Goal: Task Accomplishment & Management: Use online tool/utility

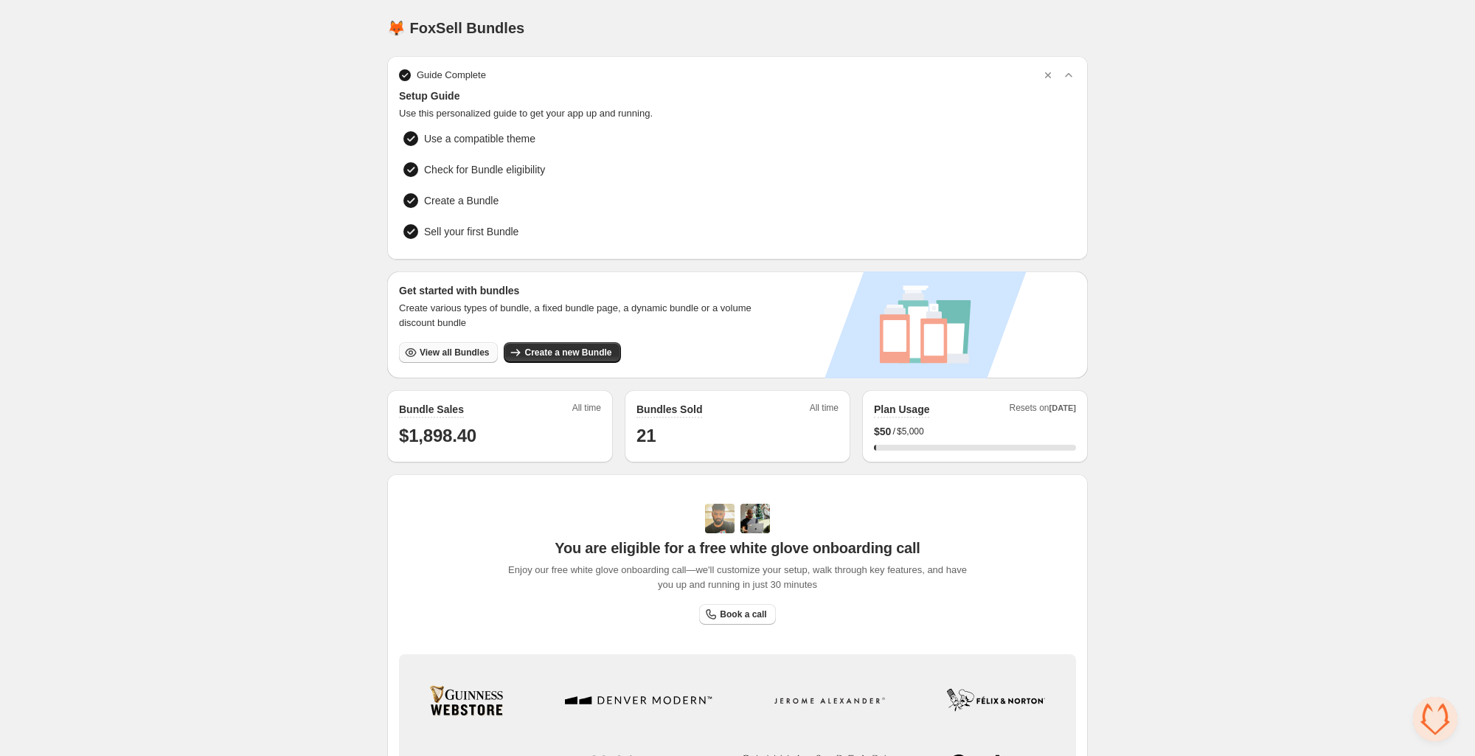
click at [424, 348] on span "View all Bundles" at bounding box center [454, 353] width 69 height 12
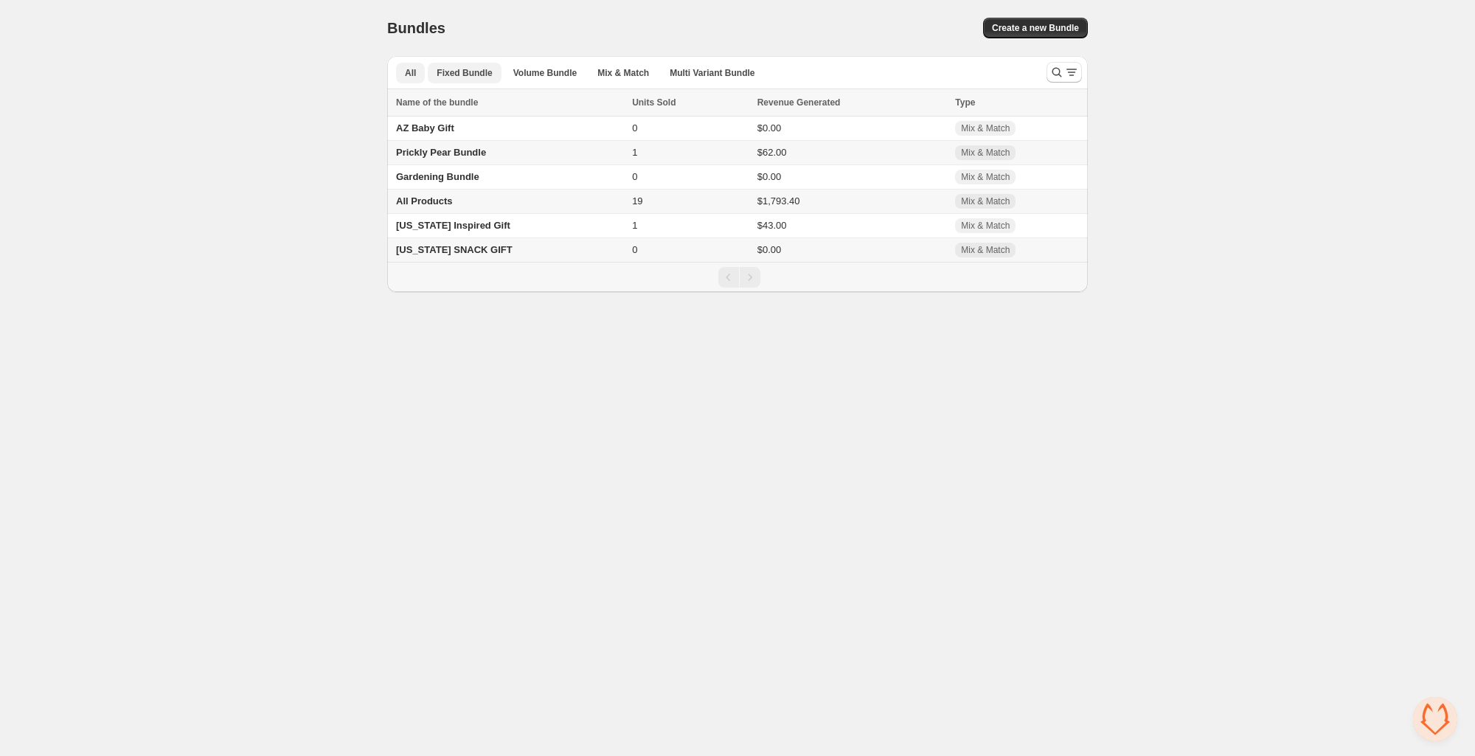
click at [452, 69] on span "Fixed Bundle" at bounding box center [464, 73] width 55 height 12
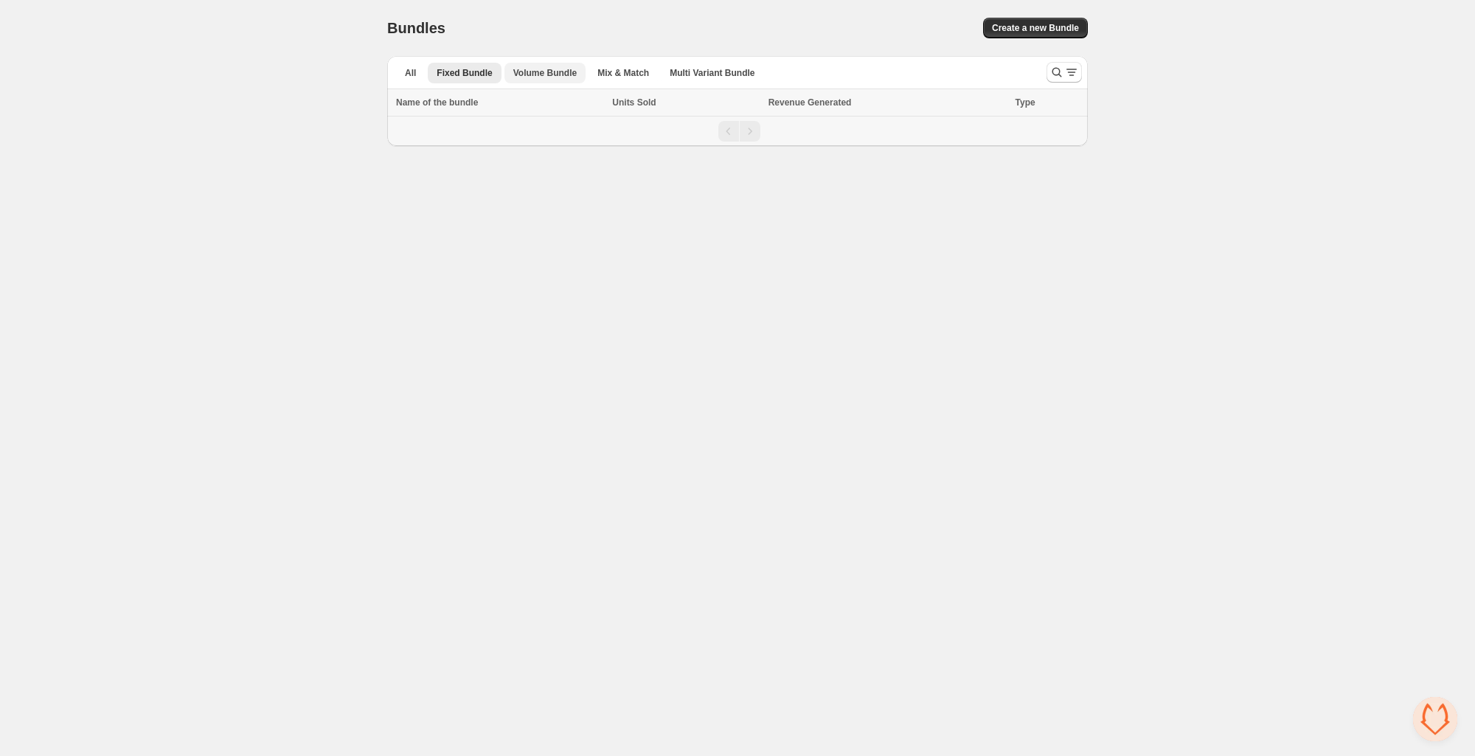
click at [523, 70] on span "Volume Bundle" at bounding box center [544, 73] width 63 height 12
click at [643, 72] on span "Mix & Match" at bounding box center [623, 73] width 52 height 12
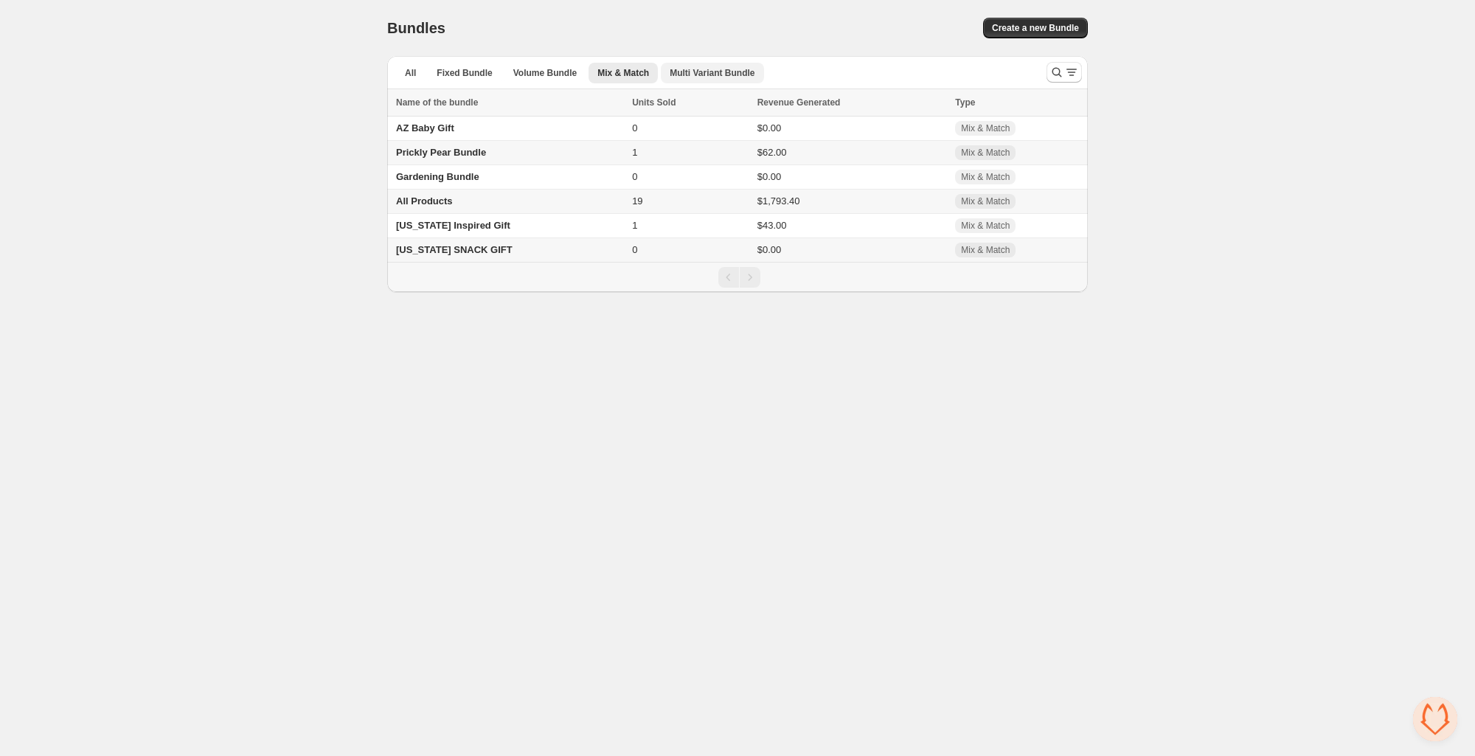
click at [695, 67] on span "Multi Variant Bundle" at bounding box center [712, 73] width 85 height 12
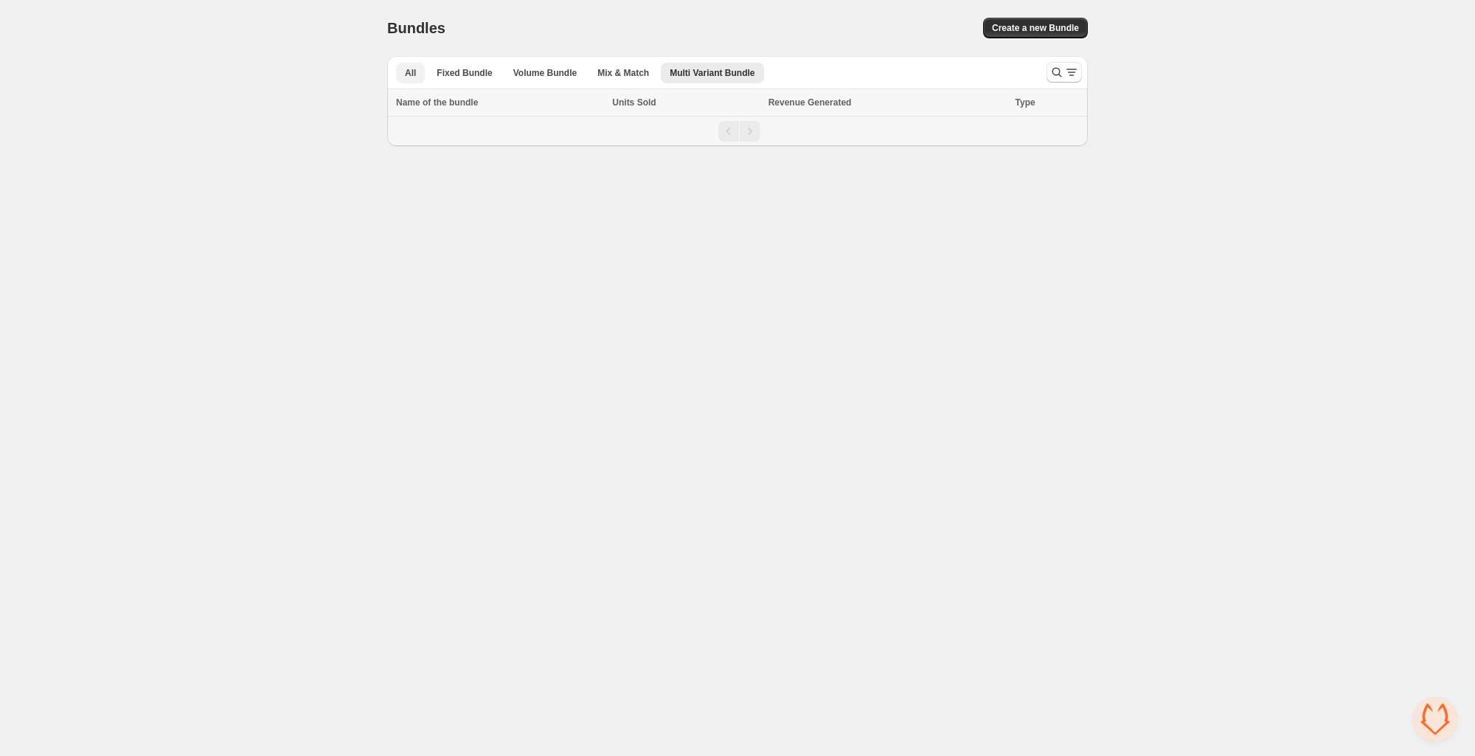
click at [400, 71] on button "All" at bounding box center [410, 73] width 29 height 21
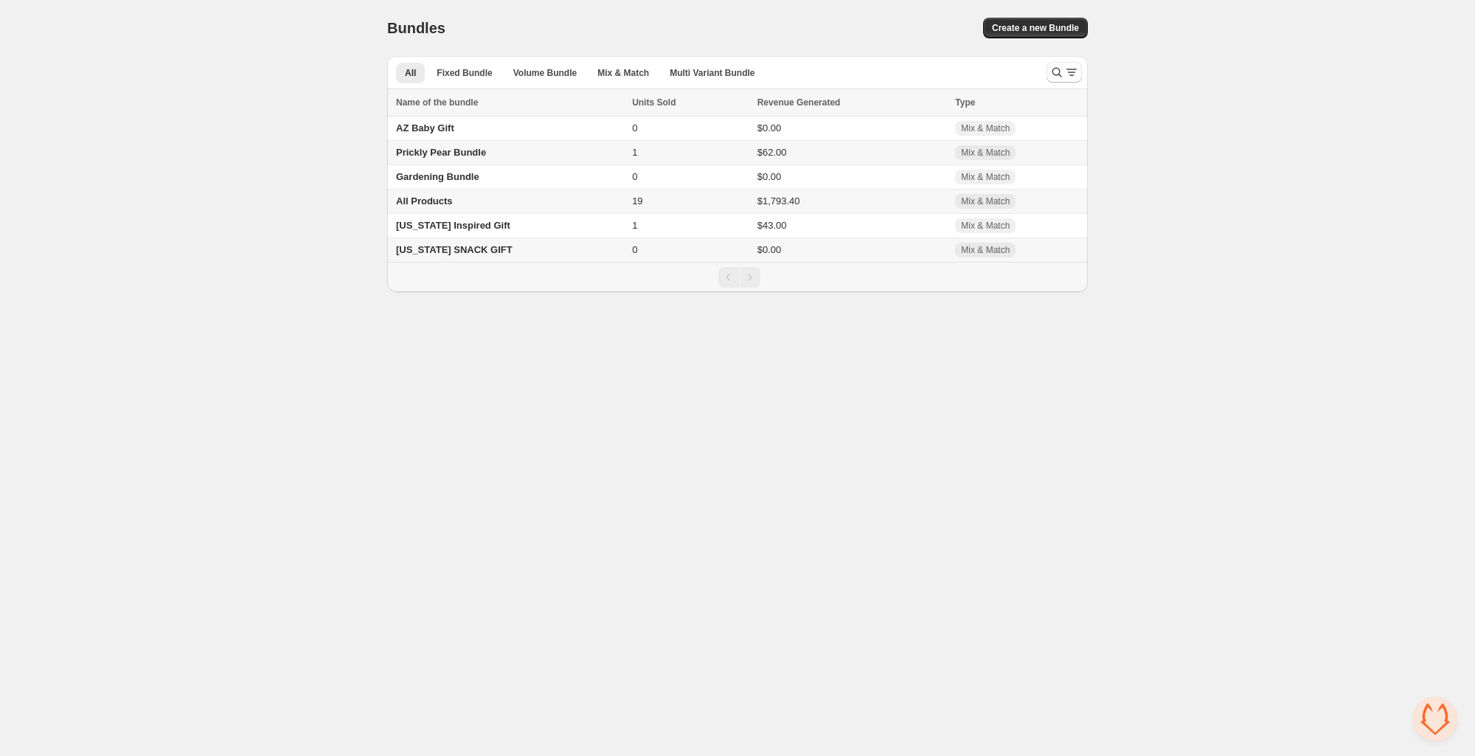
click at [412, 206] on span "All Products" at bounding box center [424, 200] width 57 height 11
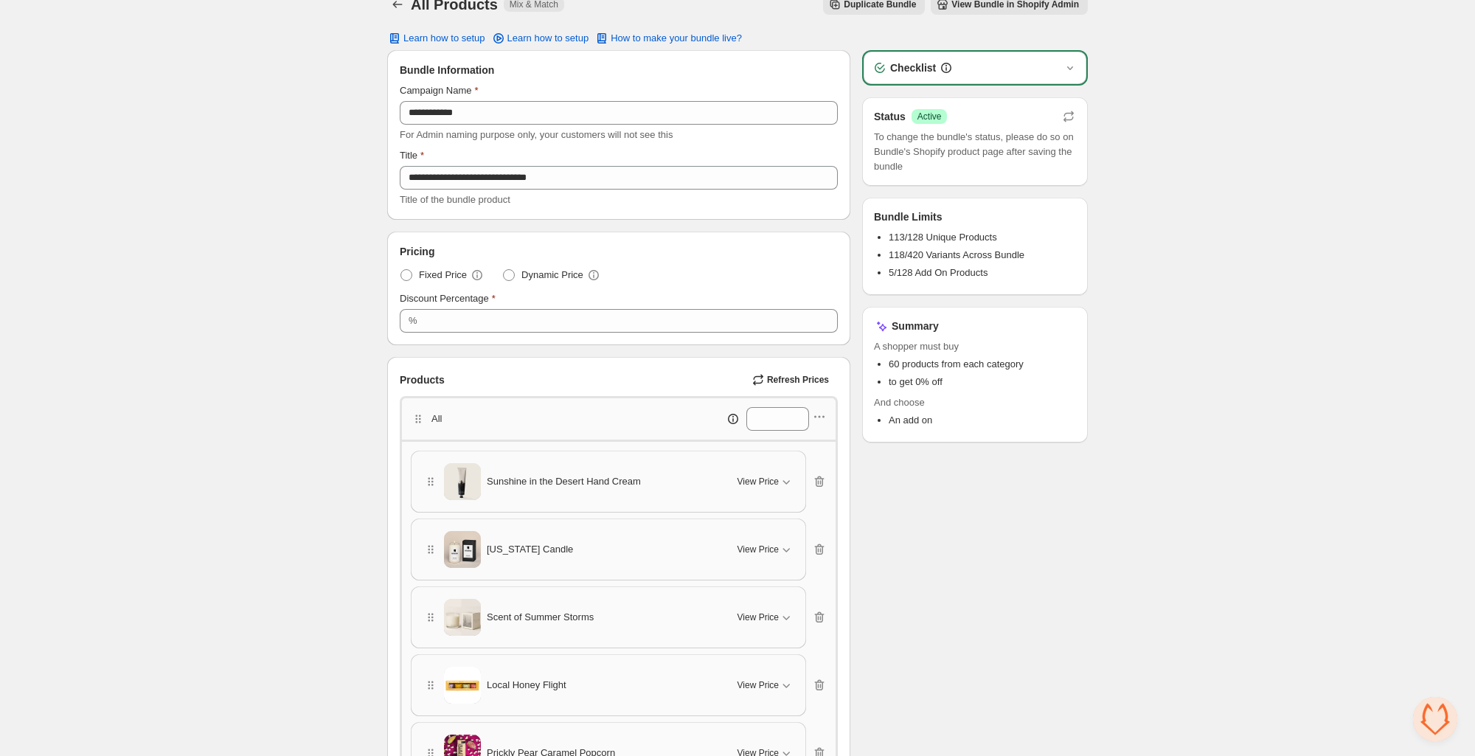
scroll to position [27, 0]
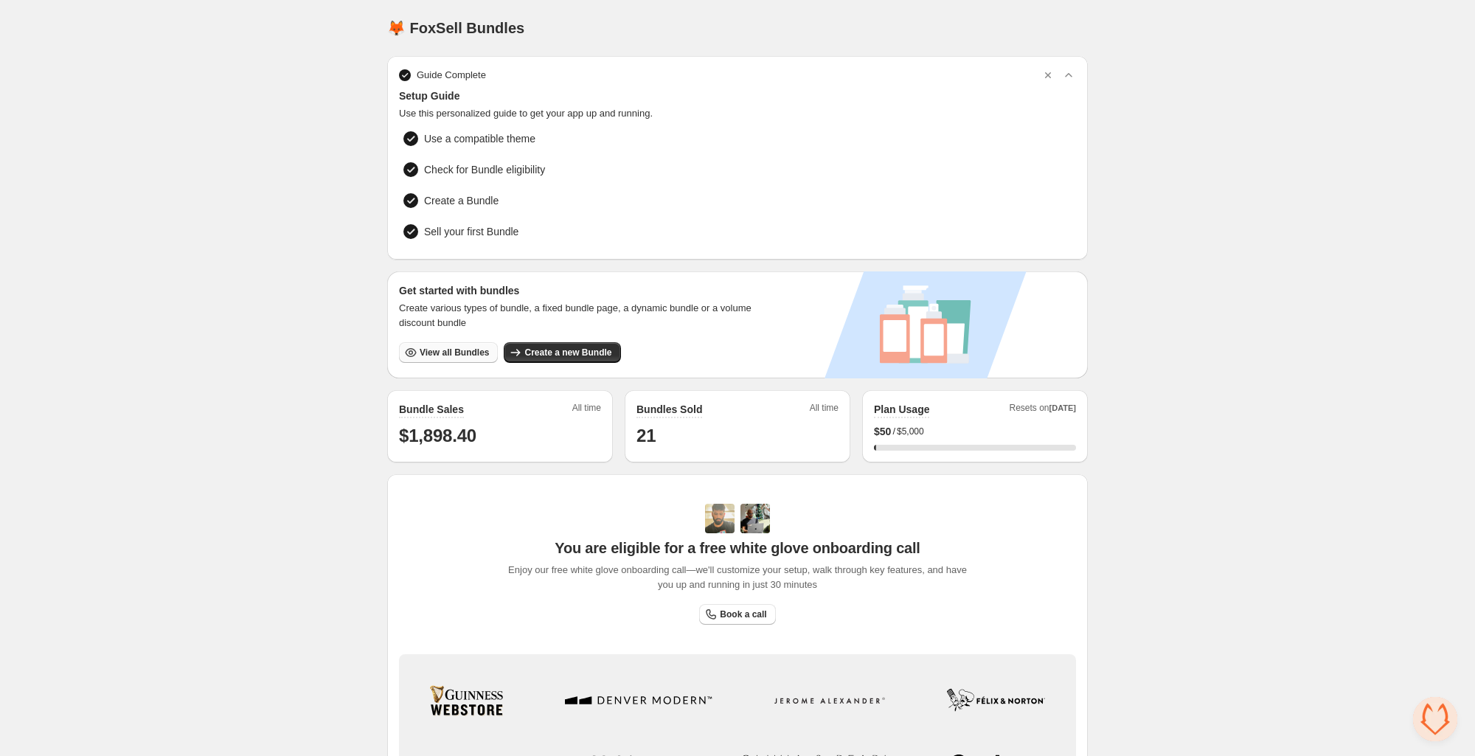
click at [469, 348] on span "View all Bundles" at bounding box center [454, 353] width 69 height 12
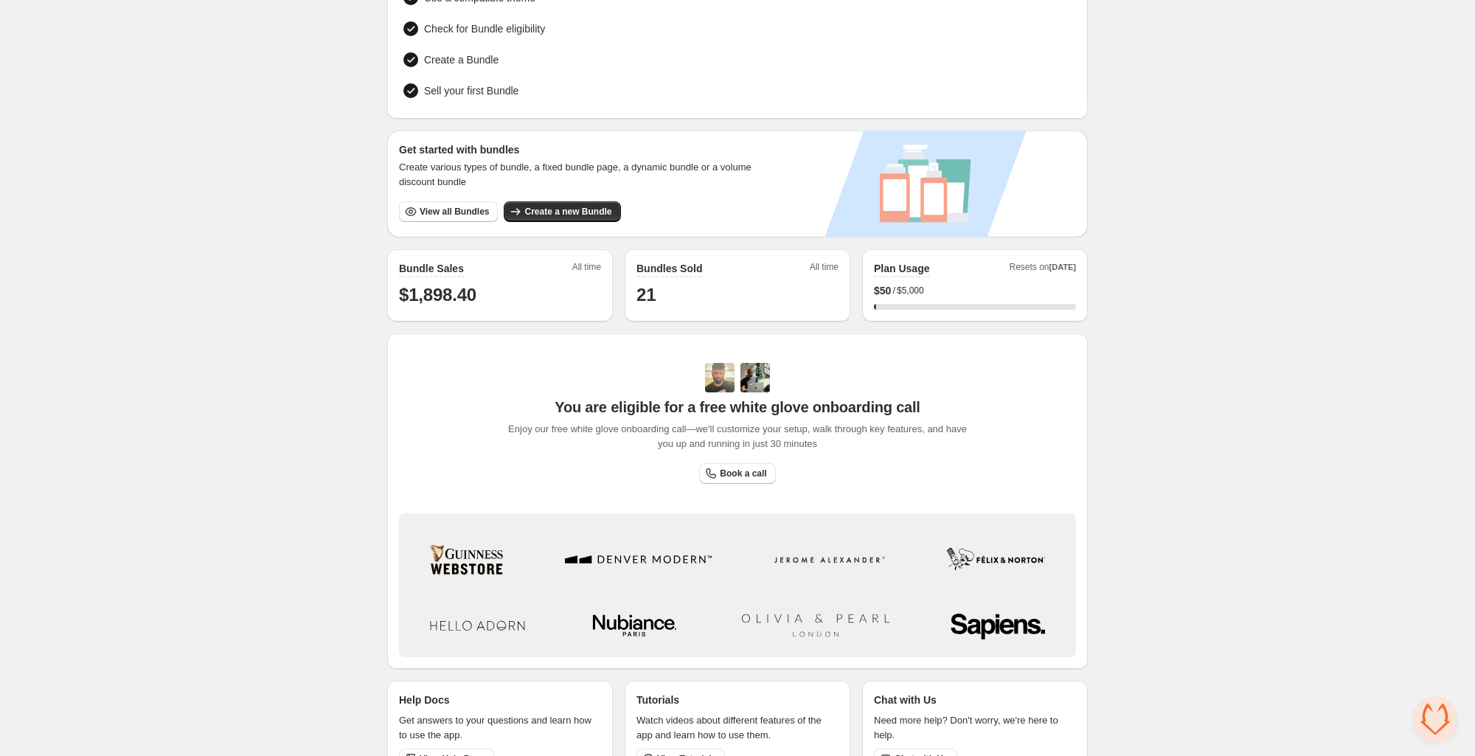
scroll to position [175, 0]
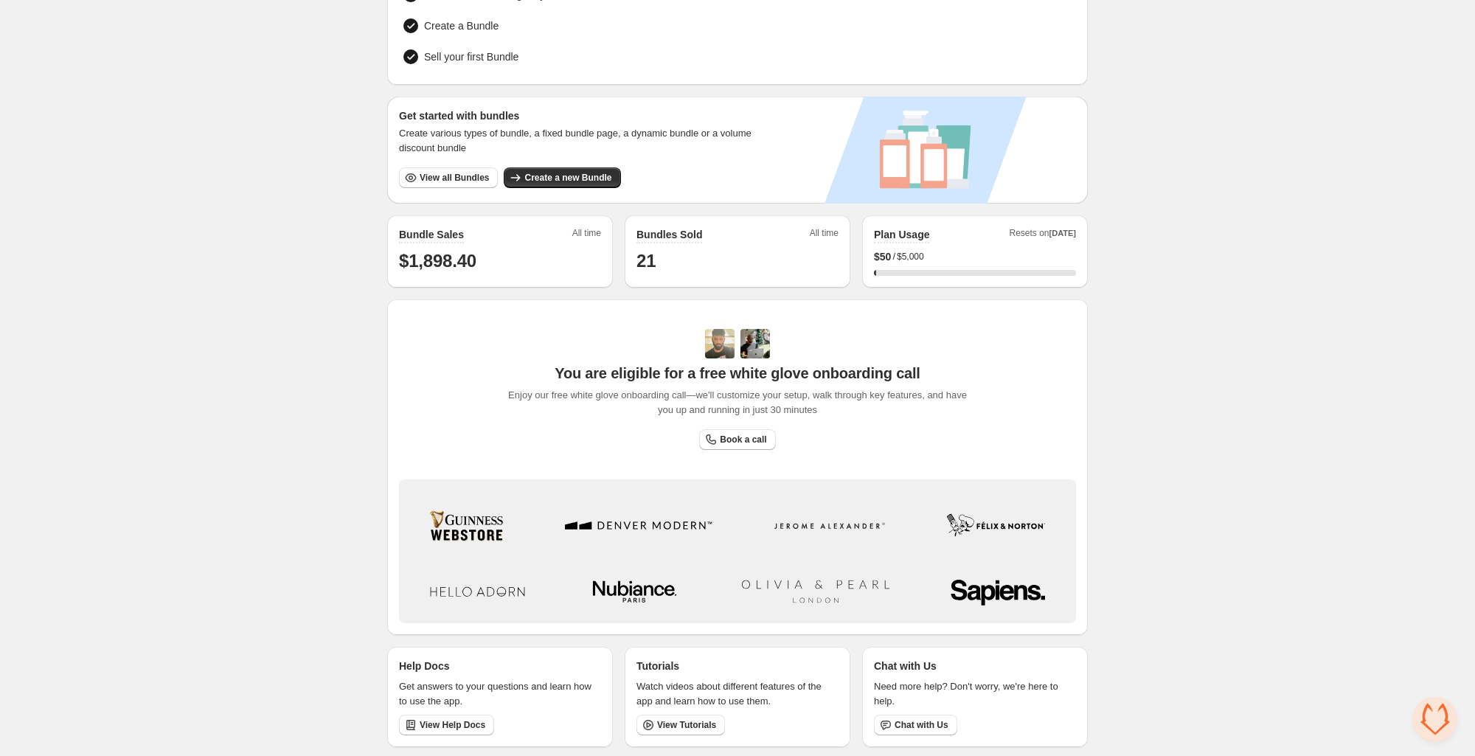
click at [1434, 715] on span "Open chat" at bounding box center [1435, 719] width 44 height 44
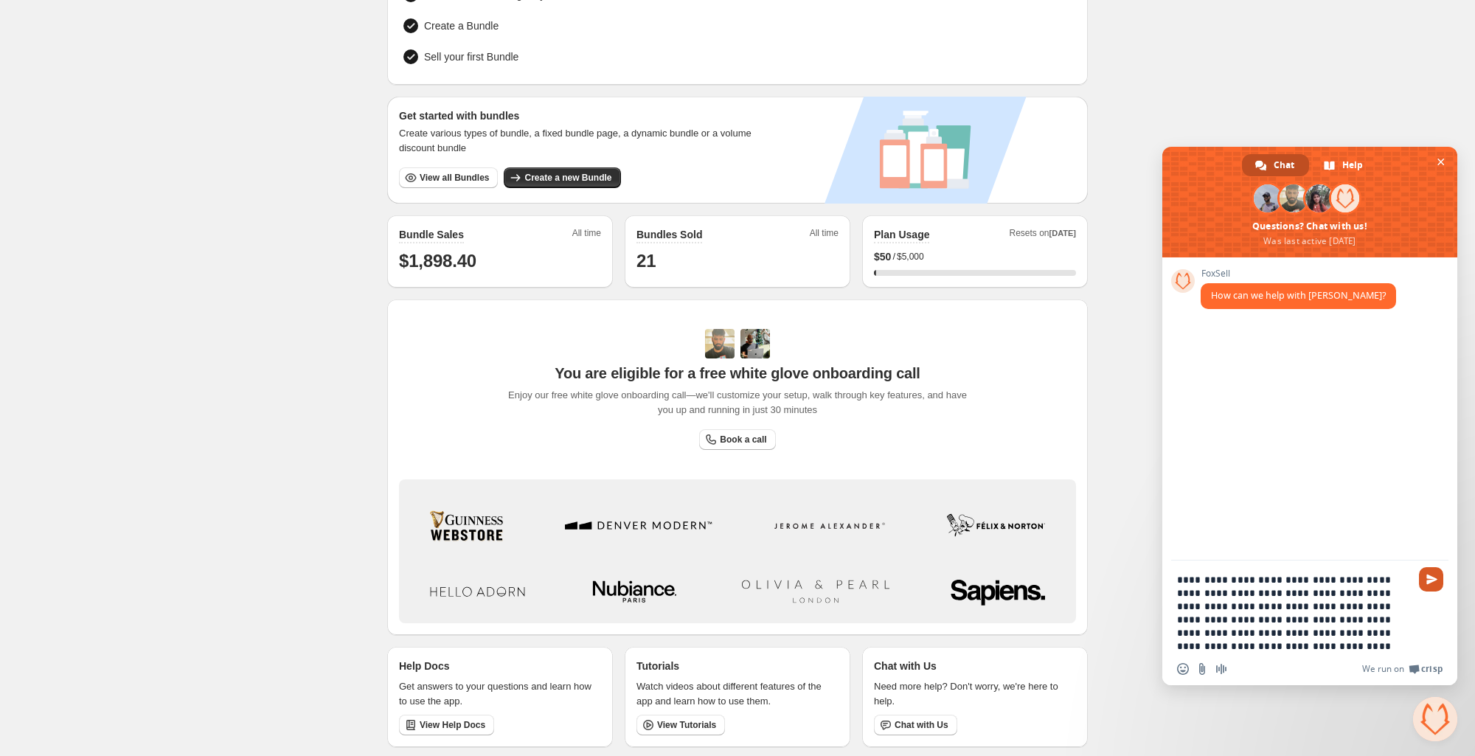
type textarea "**********"
click at [1424, 578] on span "Send" at bounding box center [1431, 579] width 24 height 24
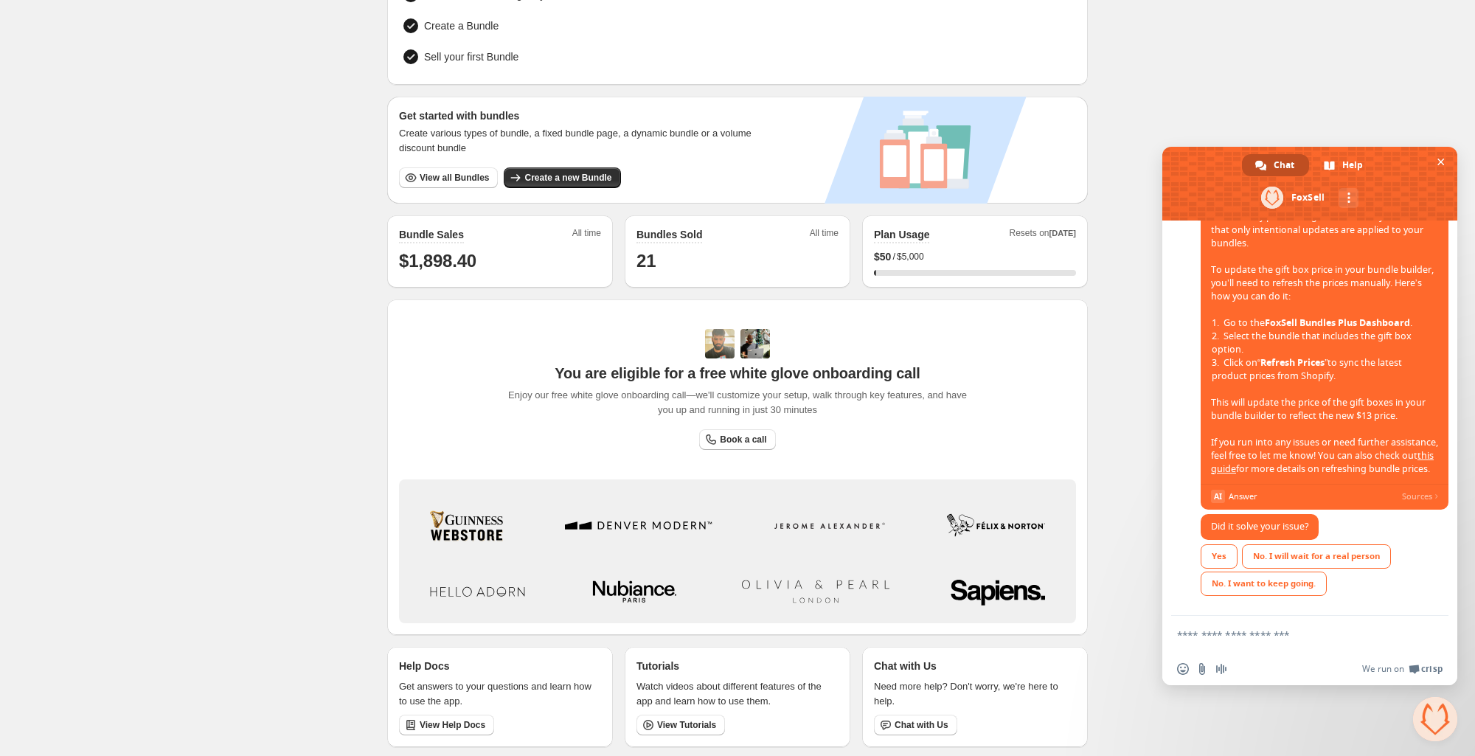
scroll to position [292, 0]
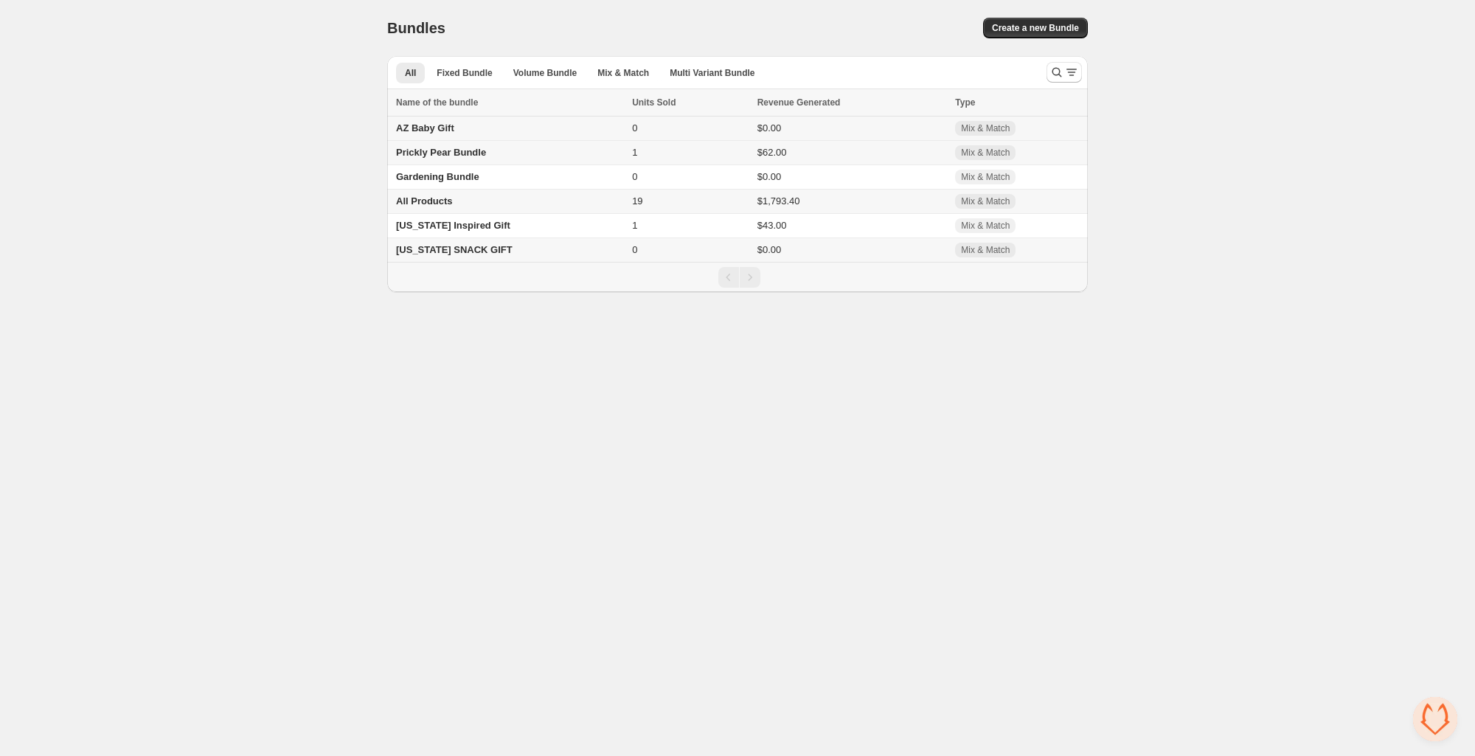
scroll to position [292, 0]
click at [440, 196] on td "All Products" at bounding box center [507, 202] width 240 height 24
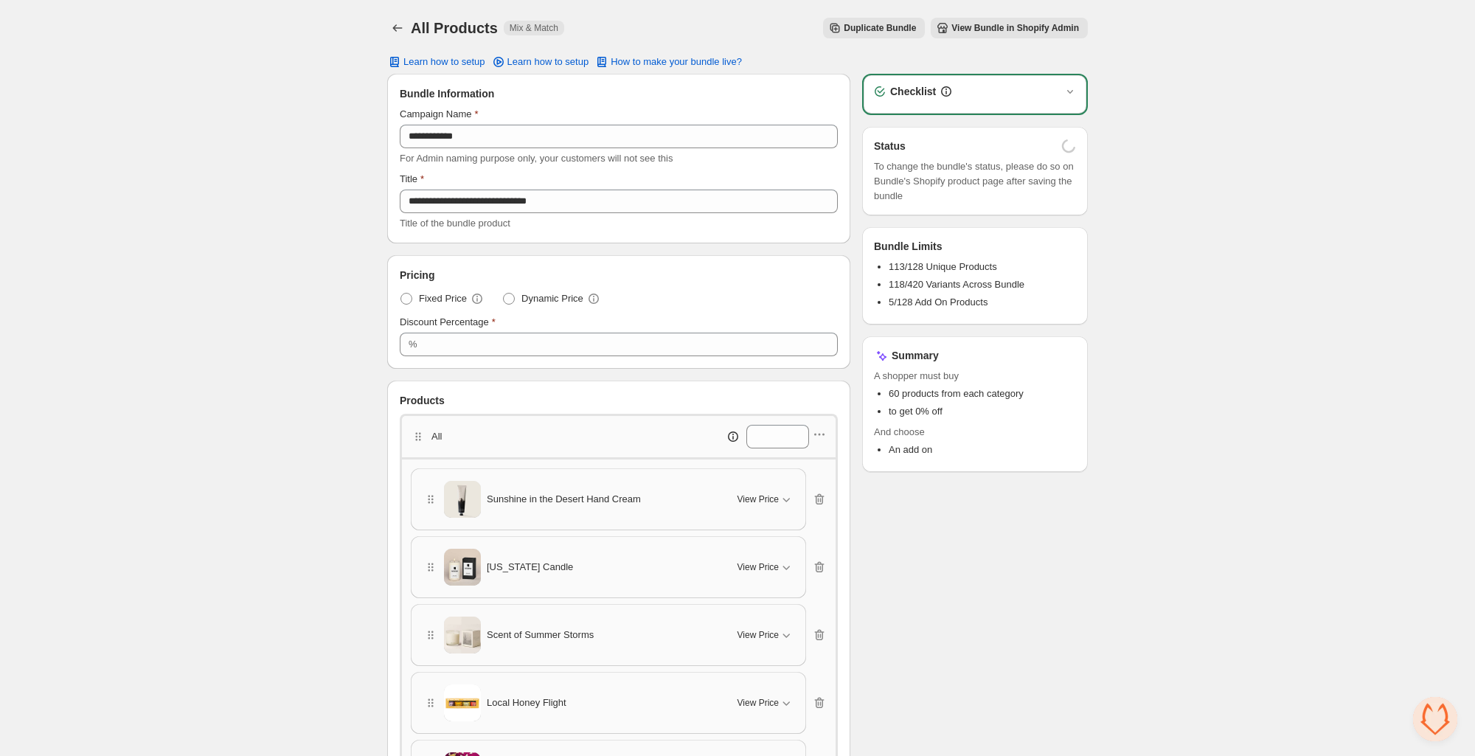
scroll to position [292, 0]
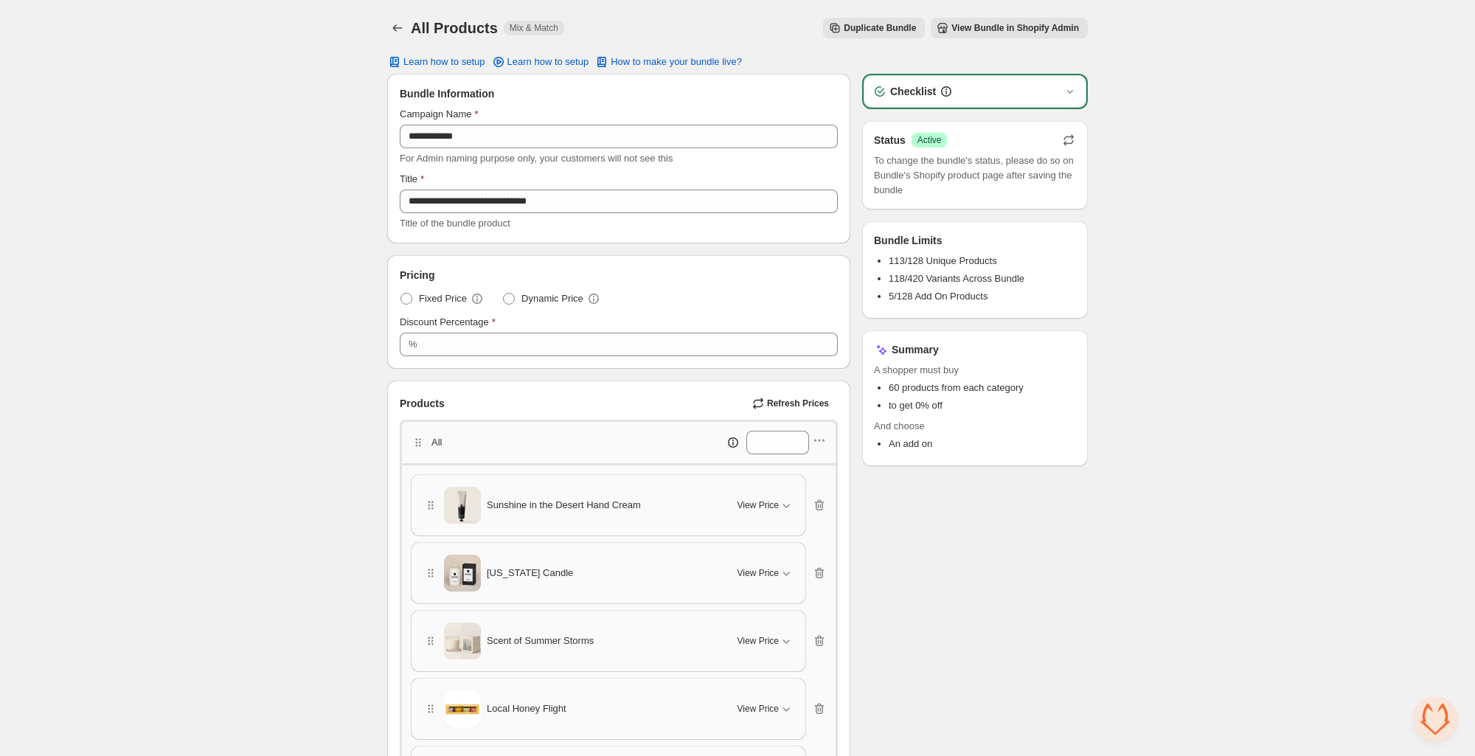
click at [1069, 143] on icon "button" at bounding box center [1068, 142] width 10 height 5
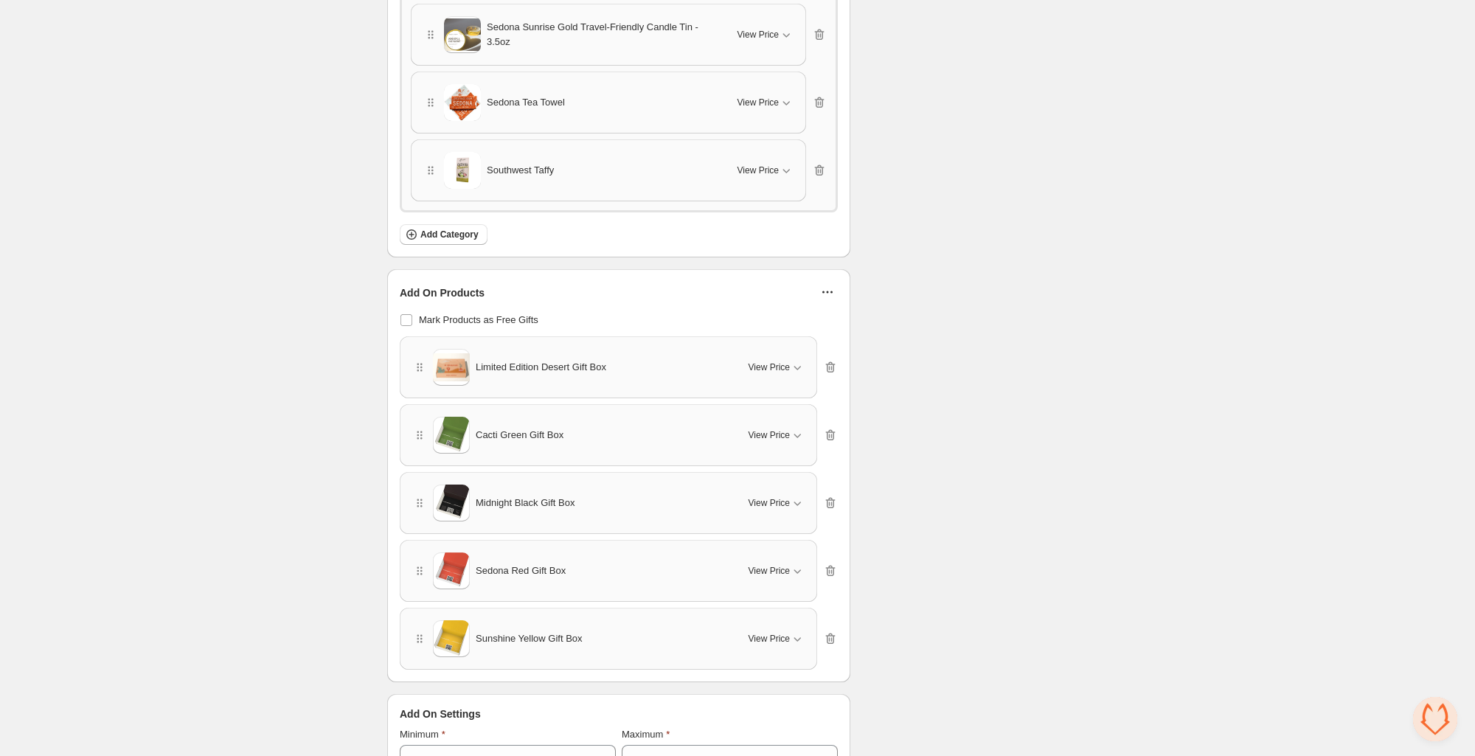
scroll to position [7986, 0]
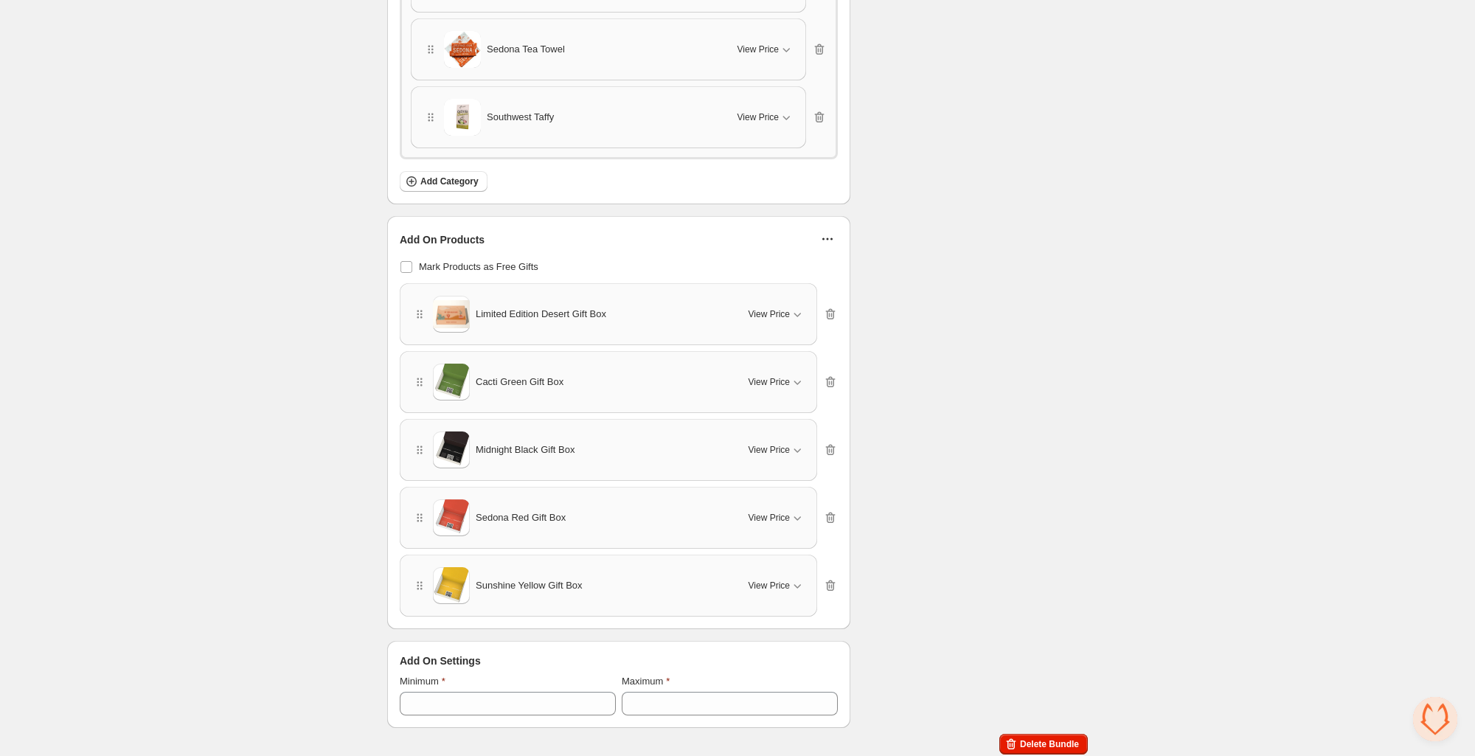
click at [825, 233] on icon "button" at bounding box center [827, 239] width 15 height 15
click at [821, 284] on span "Refresh Prices" at bounding box center [836, 291] width 63 height 15
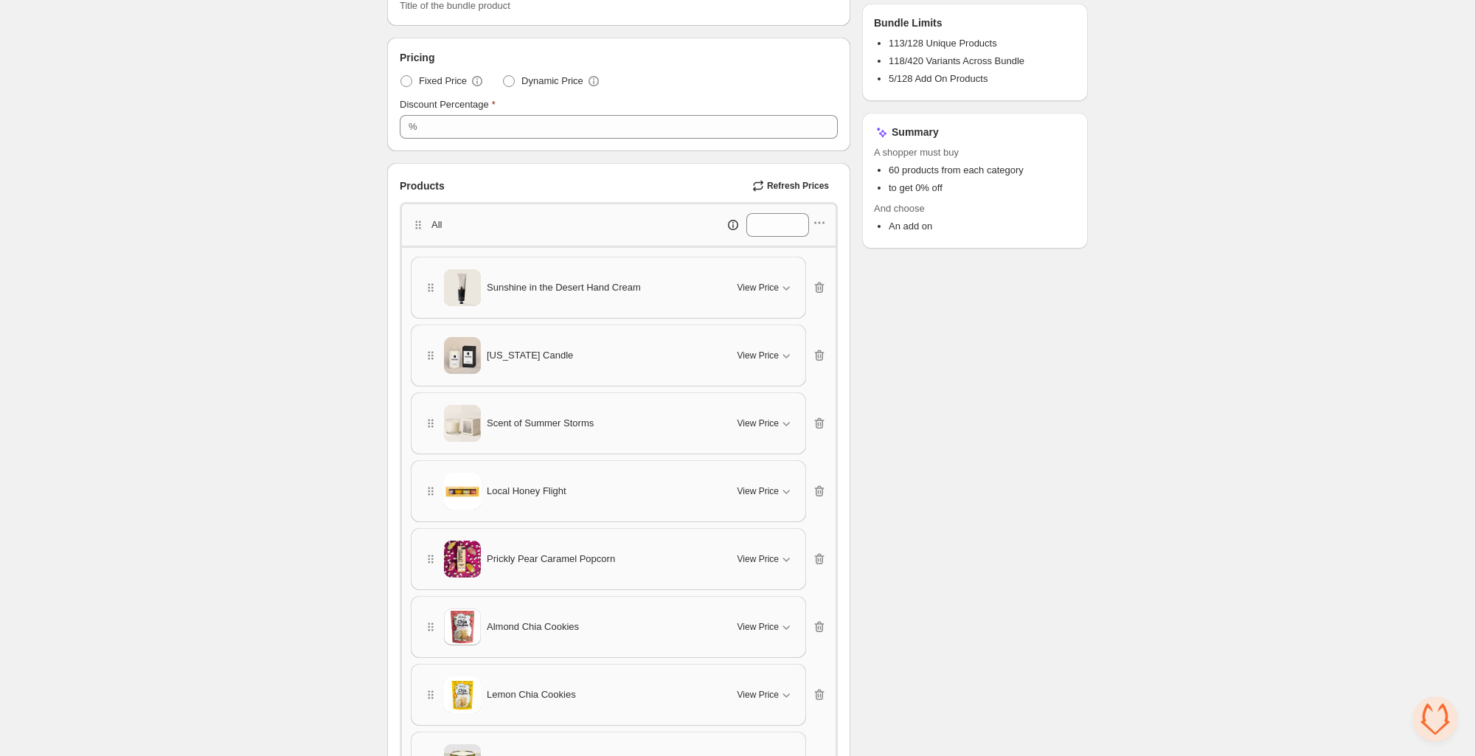
scroll to position [0, 0]
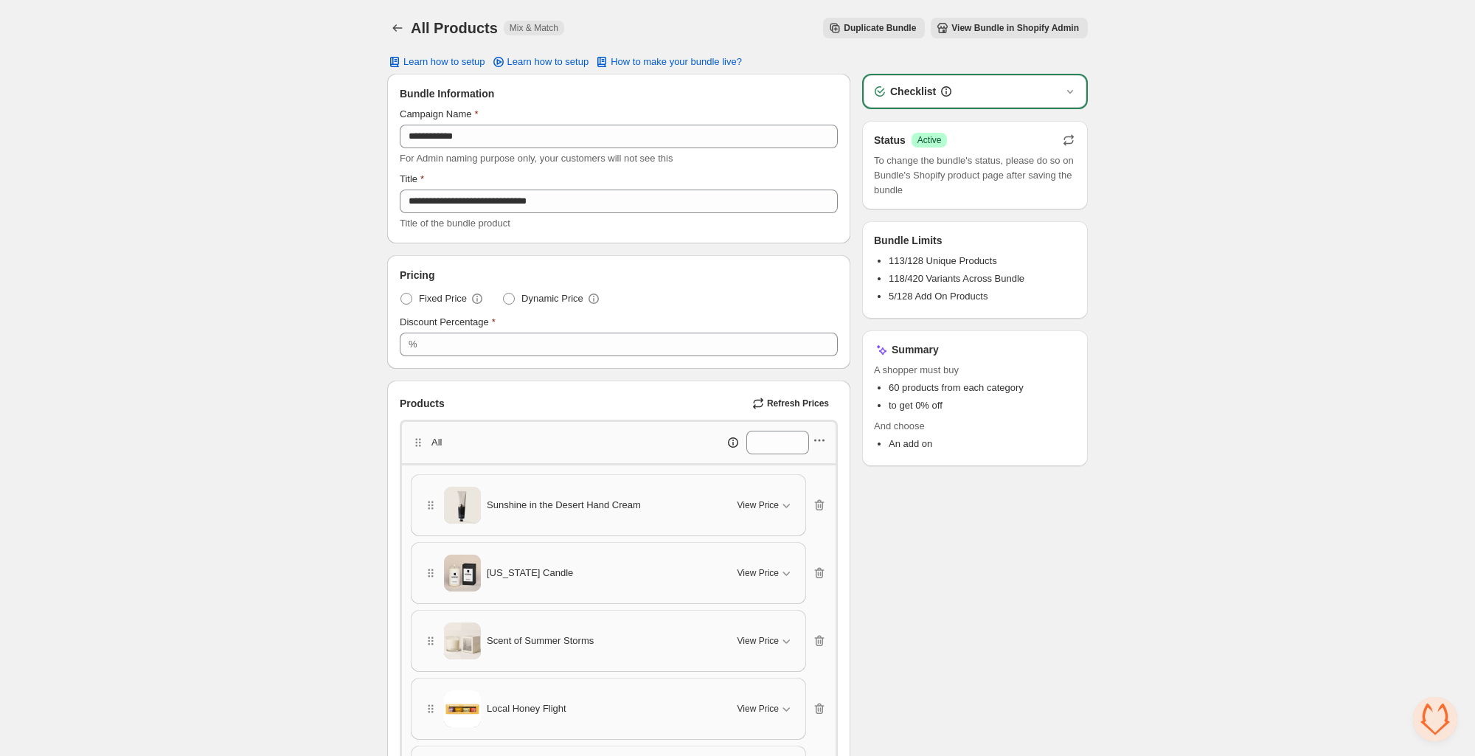
click at [819, 440] on icon "button" at bounding box center [820, 441] width 2 height 2
click at [788, 403] on span "Refresh Prices" at bounding box center [798, 403] width 62 height 12
click at [396, 26] on icon "Back" at bounding box center [397, 28] width 15 height 15
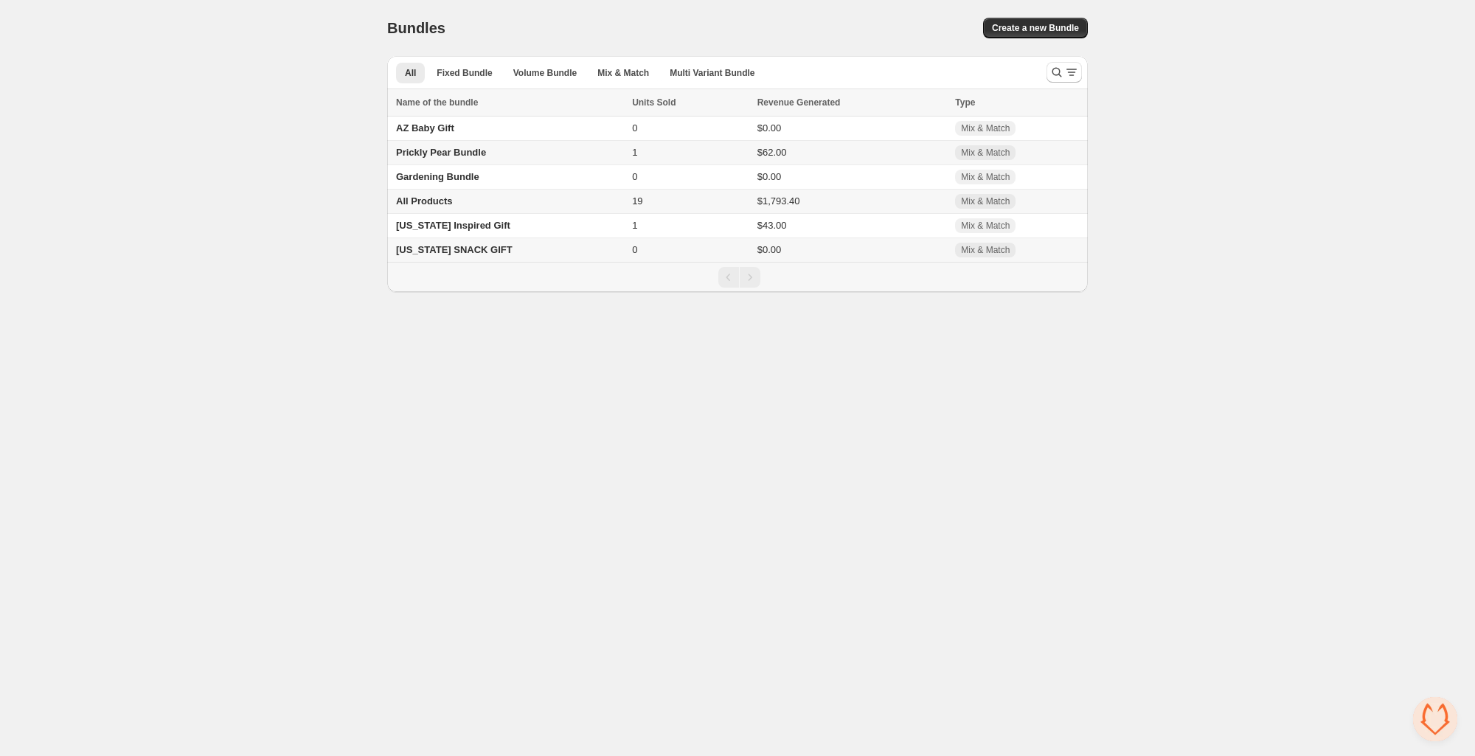
scroll to position [292, 0]
click at [455, 152] on span "Prickly Pear Bundle" at bounding box center [441, 152] width 90 height 11
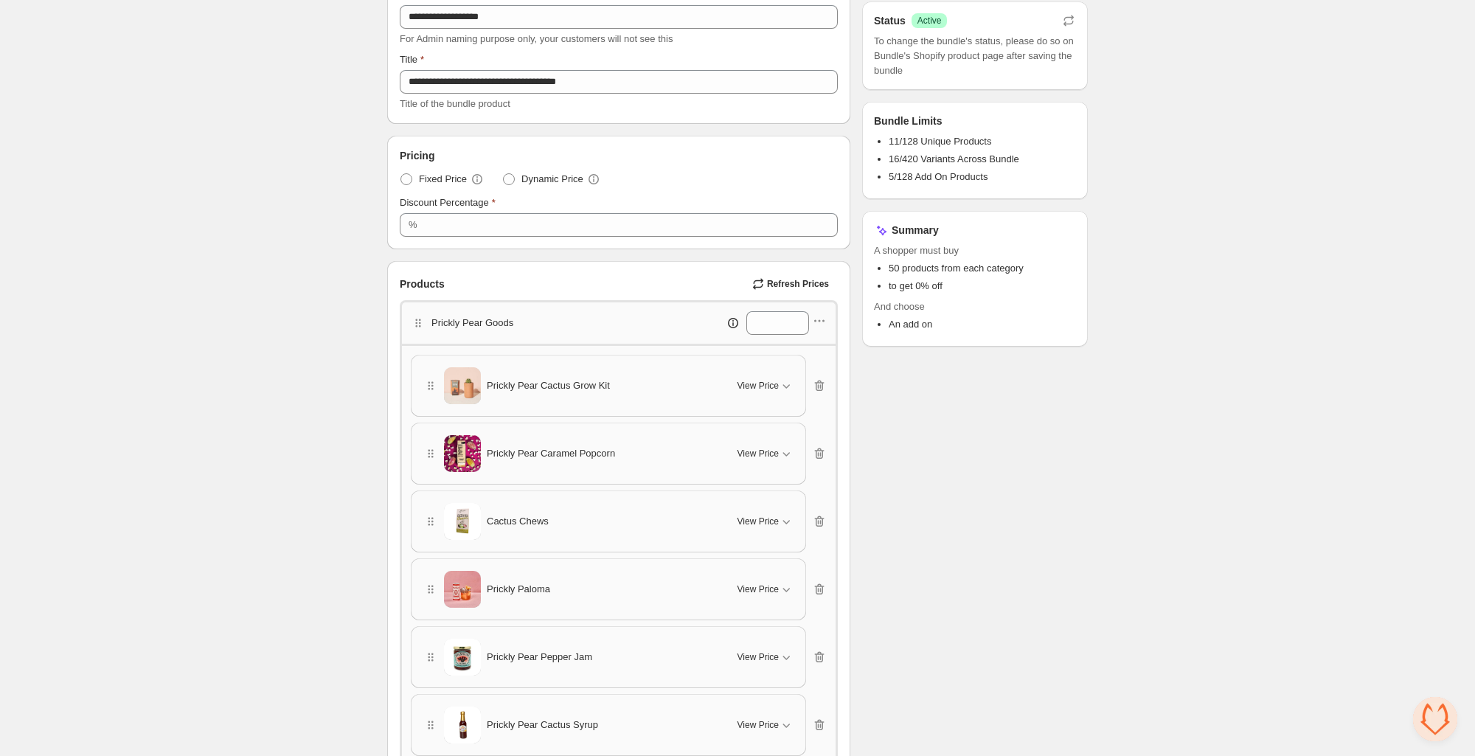
scroll to position [141, 0]
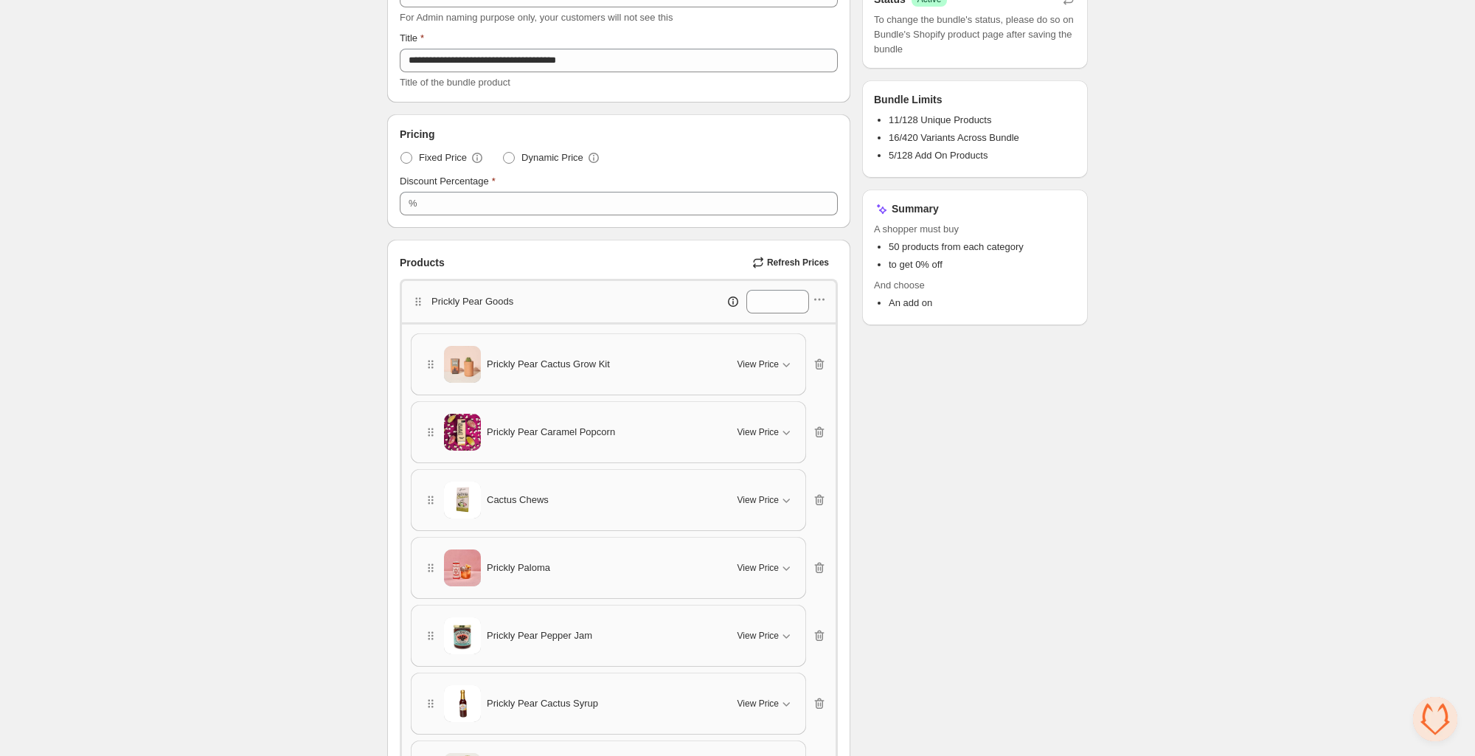
click at [793, 260] on span "Refresh Prices" at bounding box center [798, 263] width 62 height 12
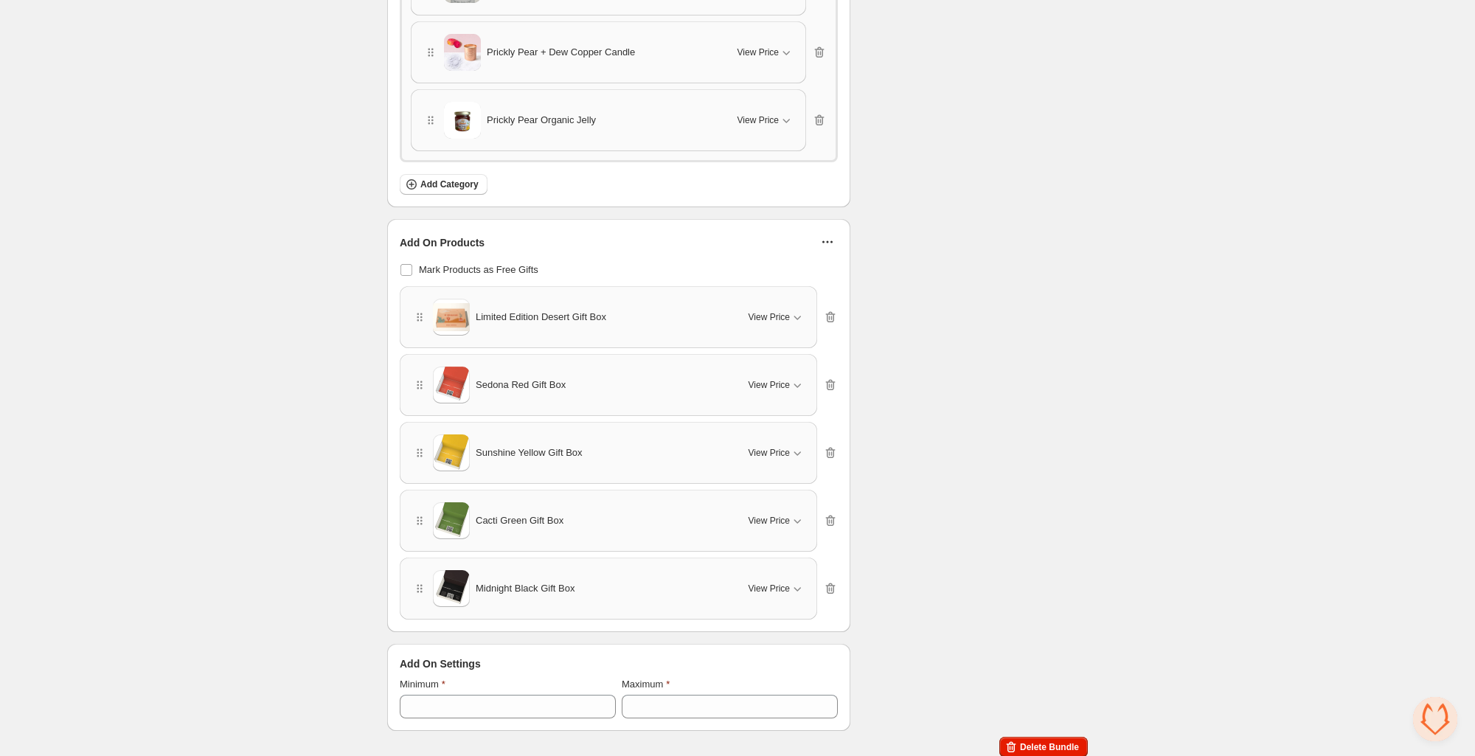
scroll to position [1066, 0]
click at [821, 235] on icon "button" at bounding box center [827, 239] width 15 height 15
click at [807, 287] on span "Refresh Prices" at bounding box center [836, 291] width 63 height 15
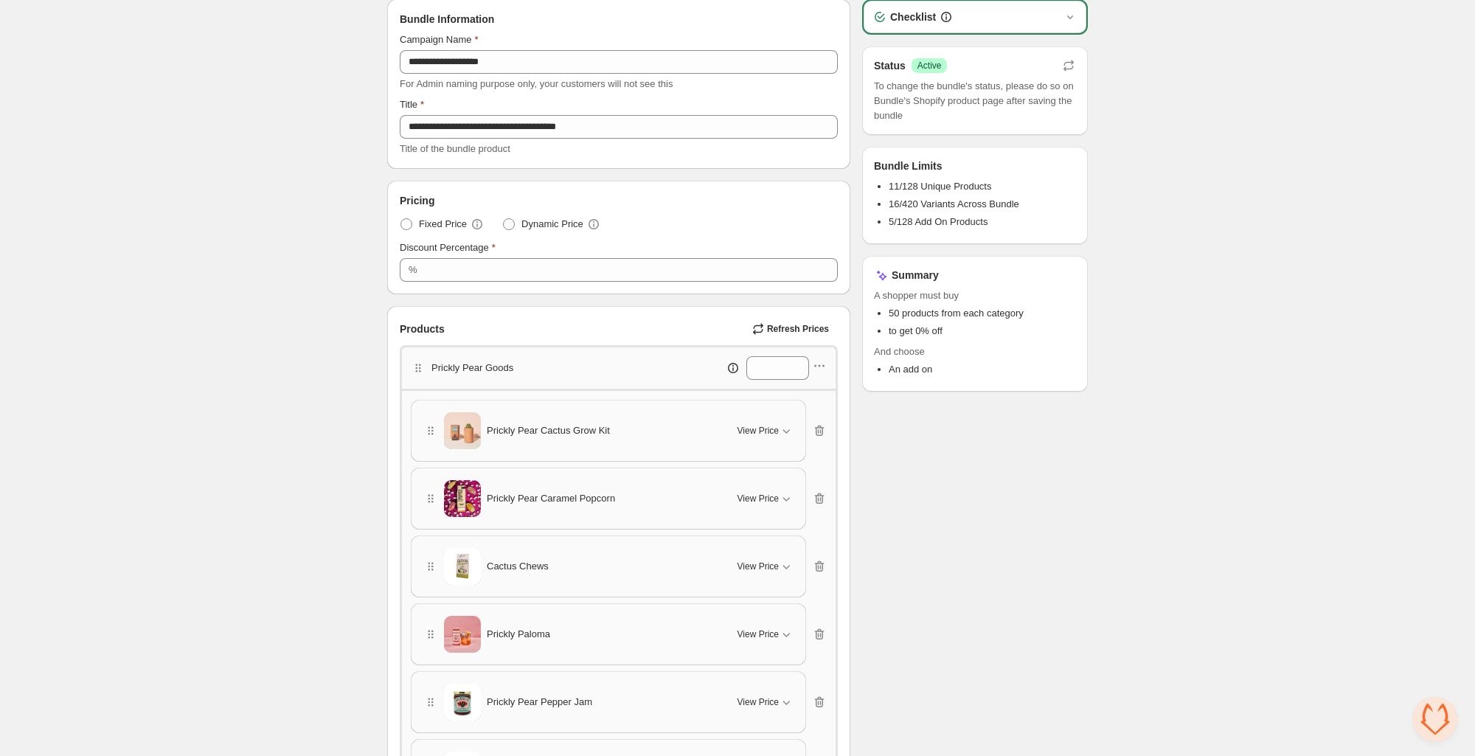
scroll to position [80, 0]
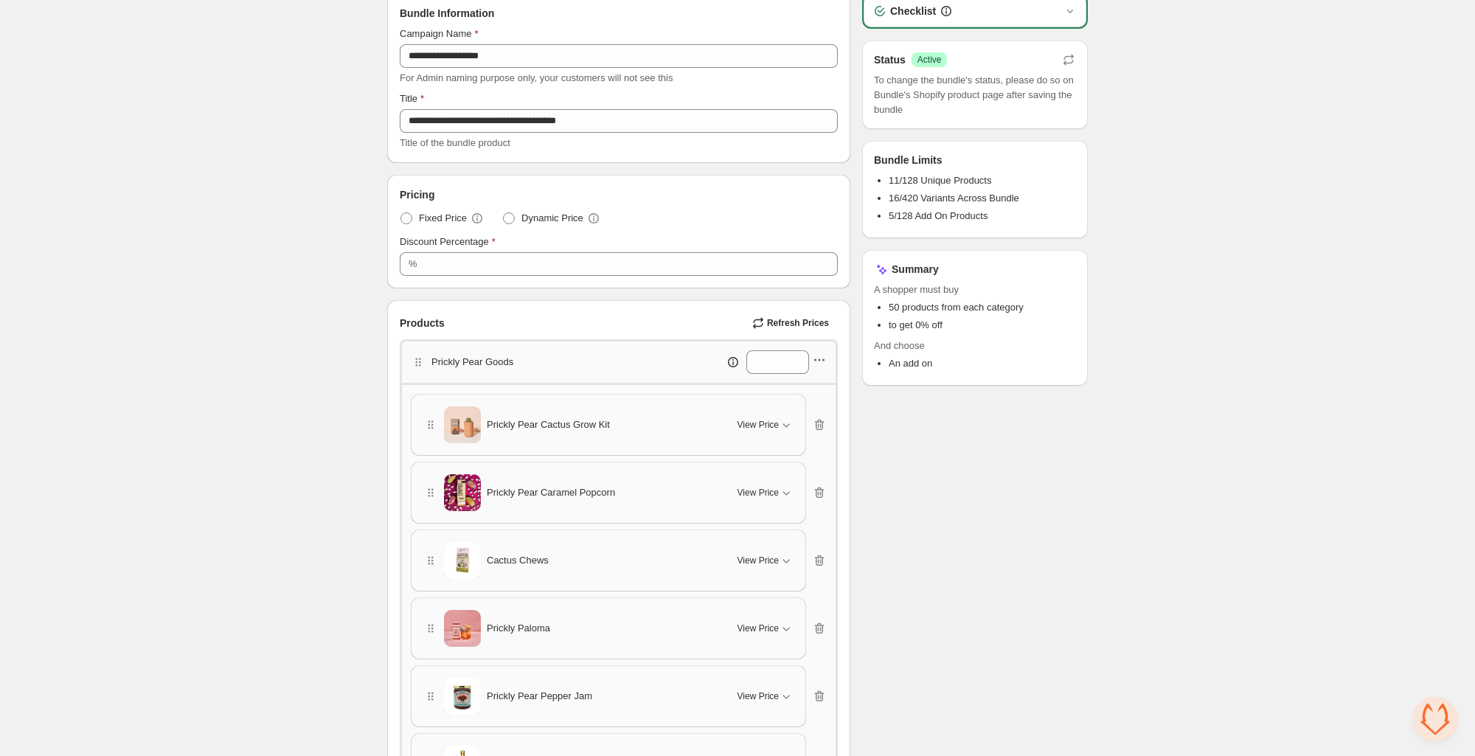
click at [821, 358] on icon "button" at bounding box center [819, 359] width 15 height 15
click at [799, 406] on span "Edit products" at bounding box center [828, 412] width 80 height 15
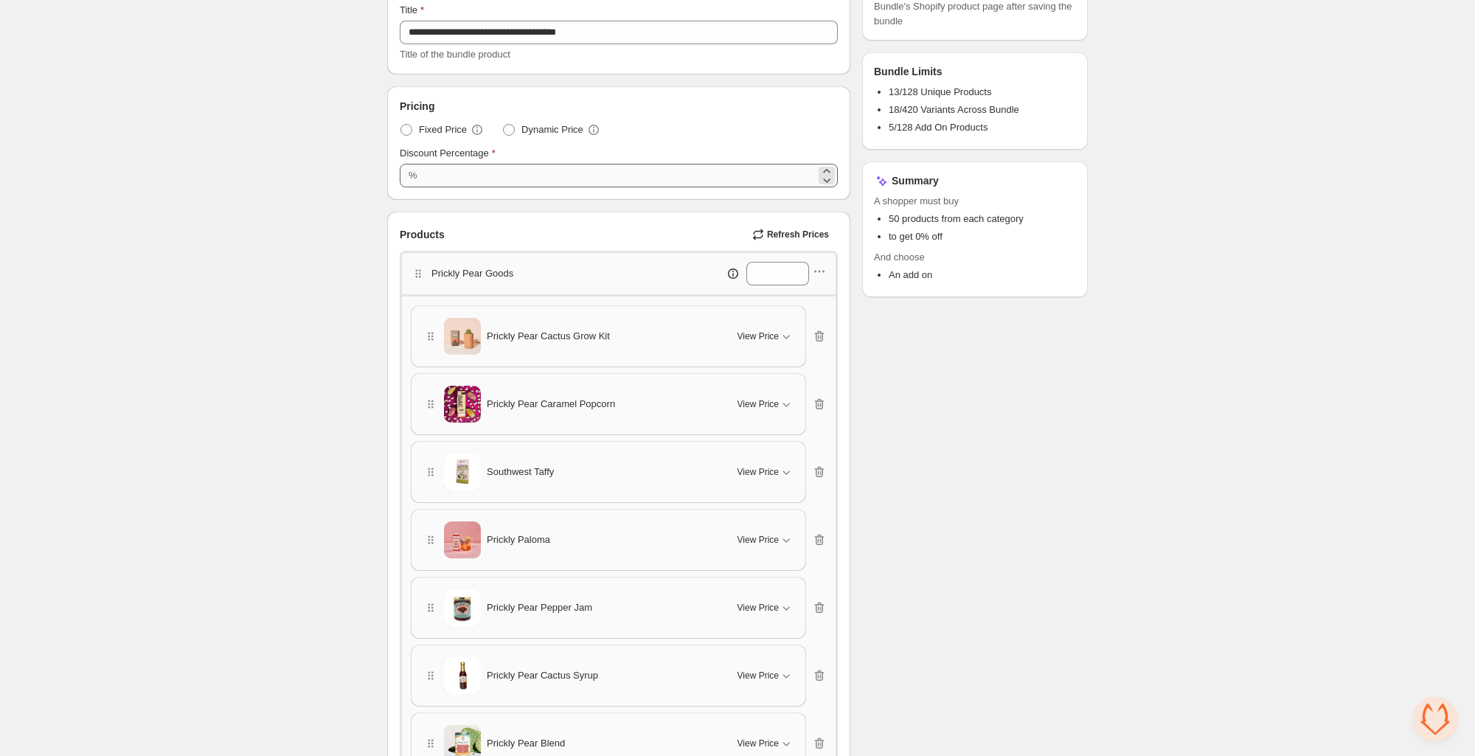
scroll to position [181, 0]
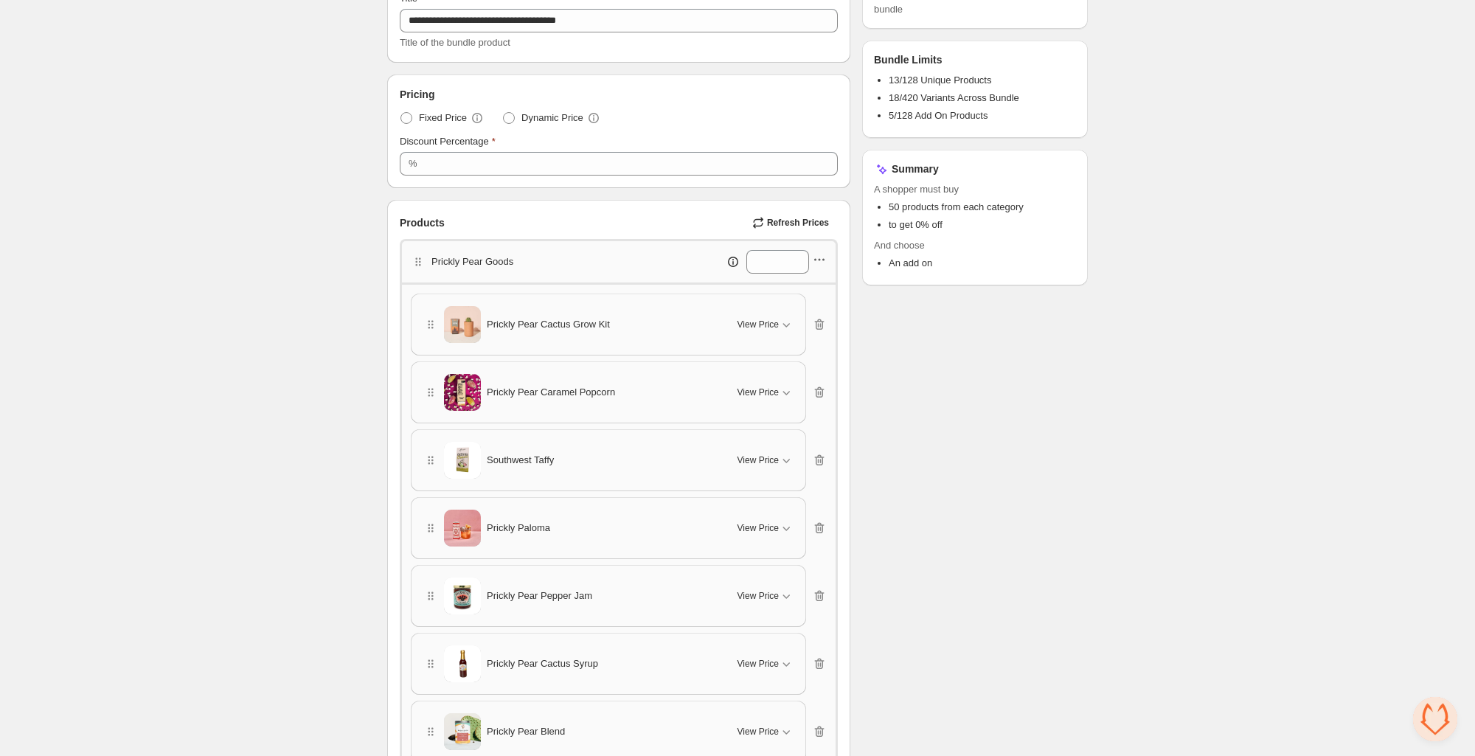
click at [824, 259] on icon "button" at bounding box center [823, 260] width 2 height 2
click at [805, 309] on span "Edit products" at bounding box center [828, 312] width 80 height 15
click at [1432, 720] on span "Open chat" at bounding box center [1435, 719] width 44 height 44
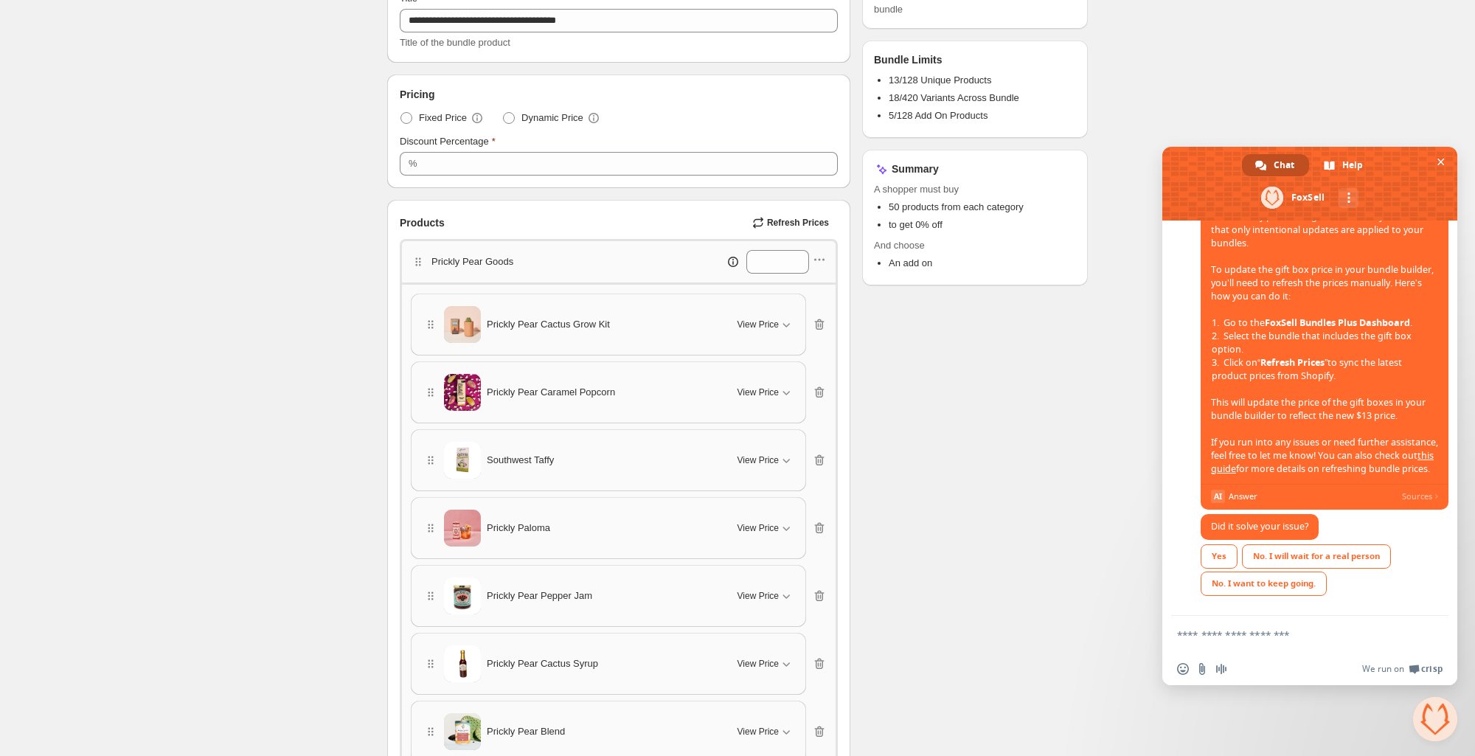
scroll to position [328, 0]
click at [1220, 559] on div "Yes" at bounding box center [1219, 556] width 37 height 24
type textarea "*********"
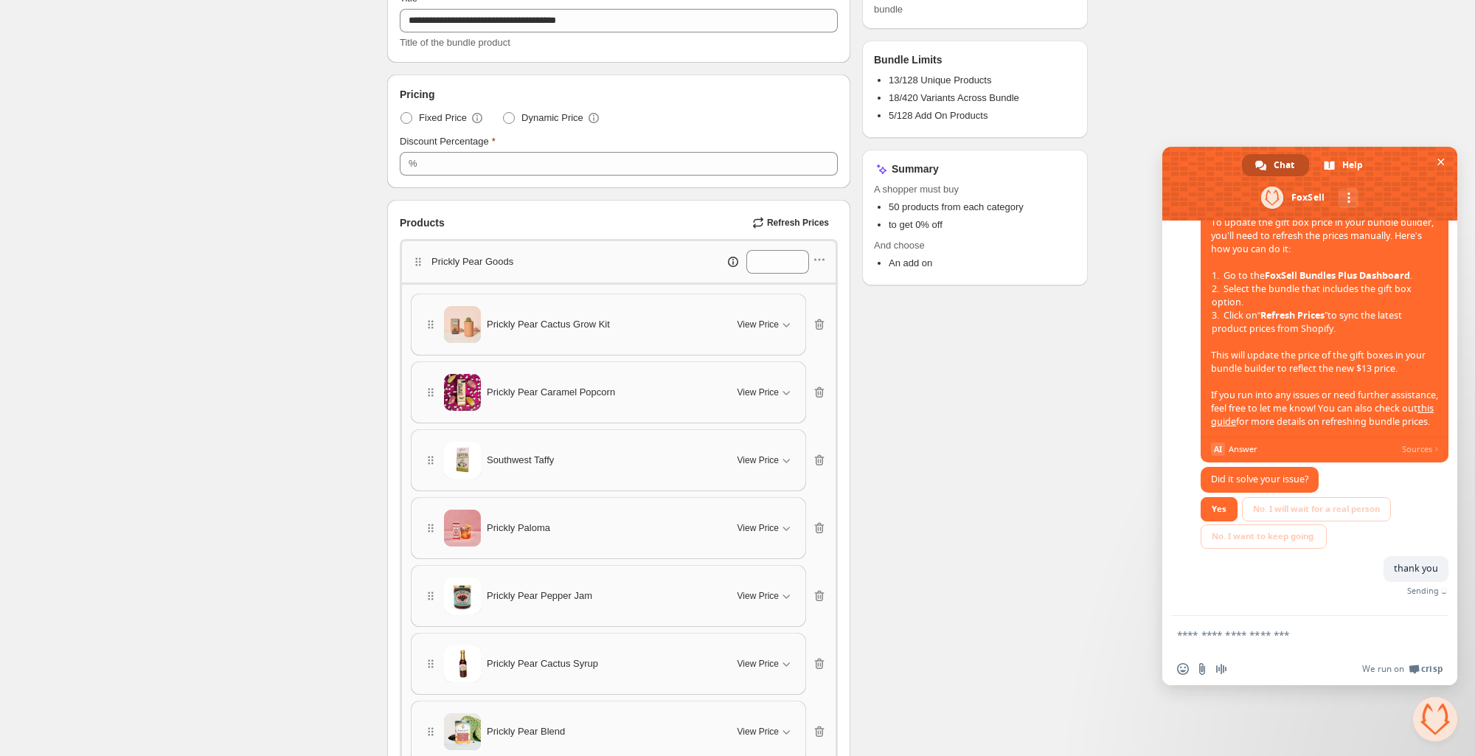
scroll to position [364, 0]
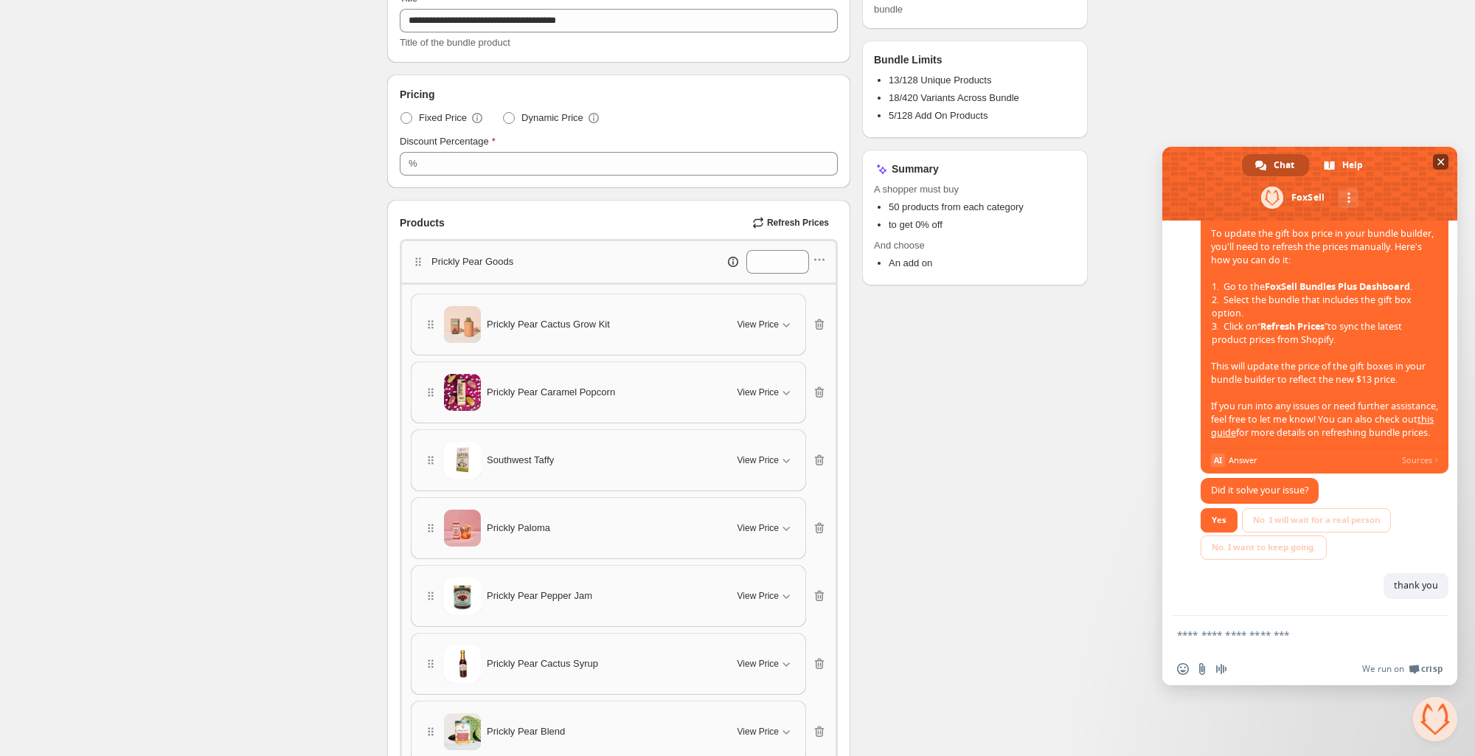
click at [1431, 164] on span at bounding box center [1309, 184] width 295 height 74
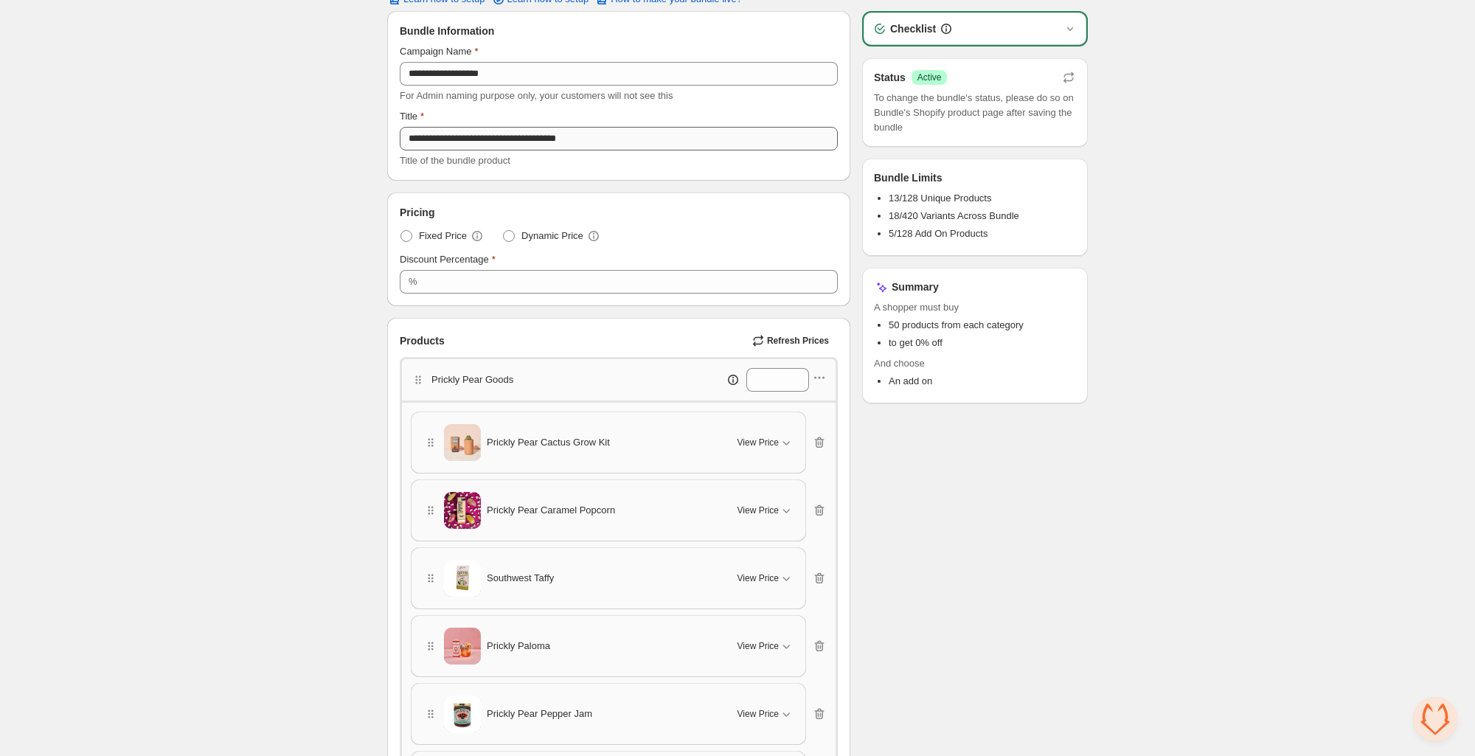
scroll to position [0, 0]
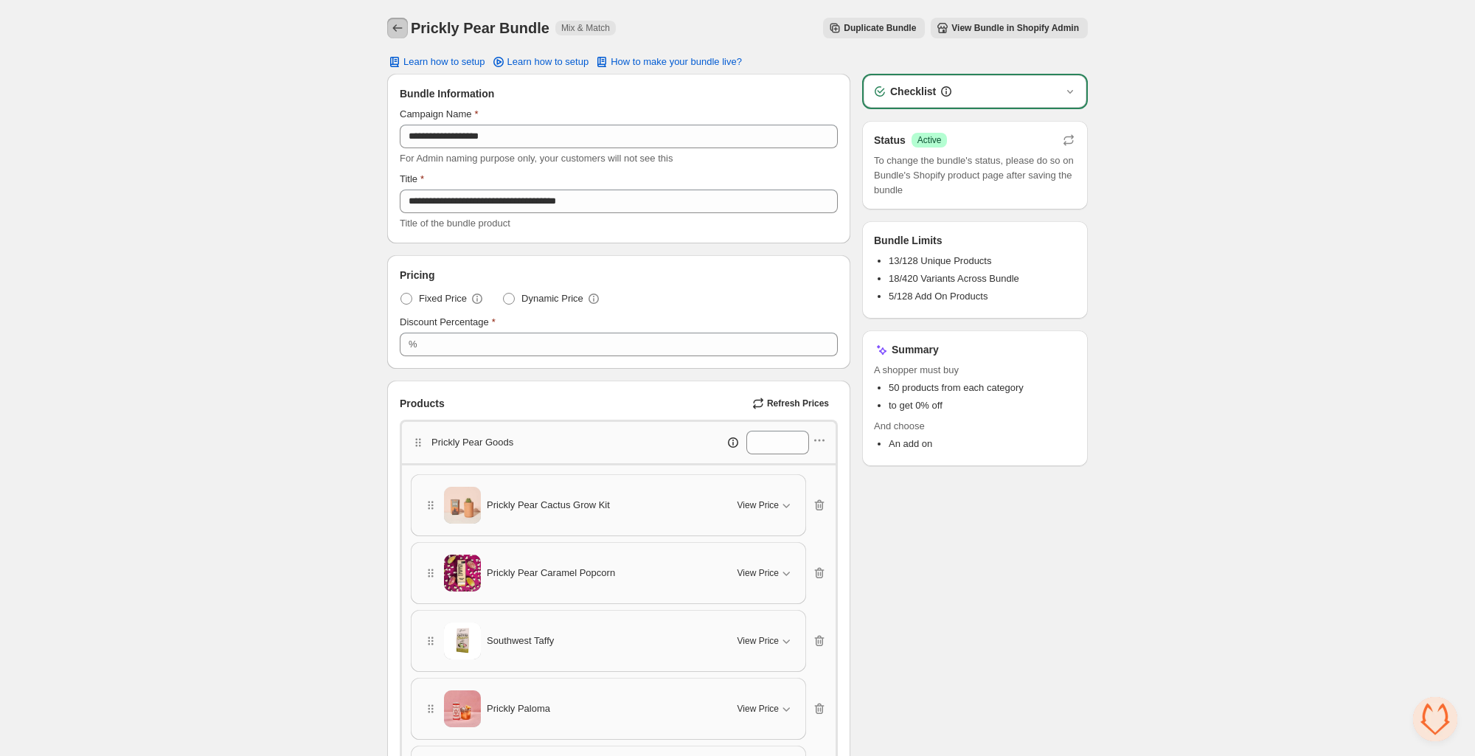
click at [395, 25] on icon "Back" at bounding box center [397, 28] width 15 height 15
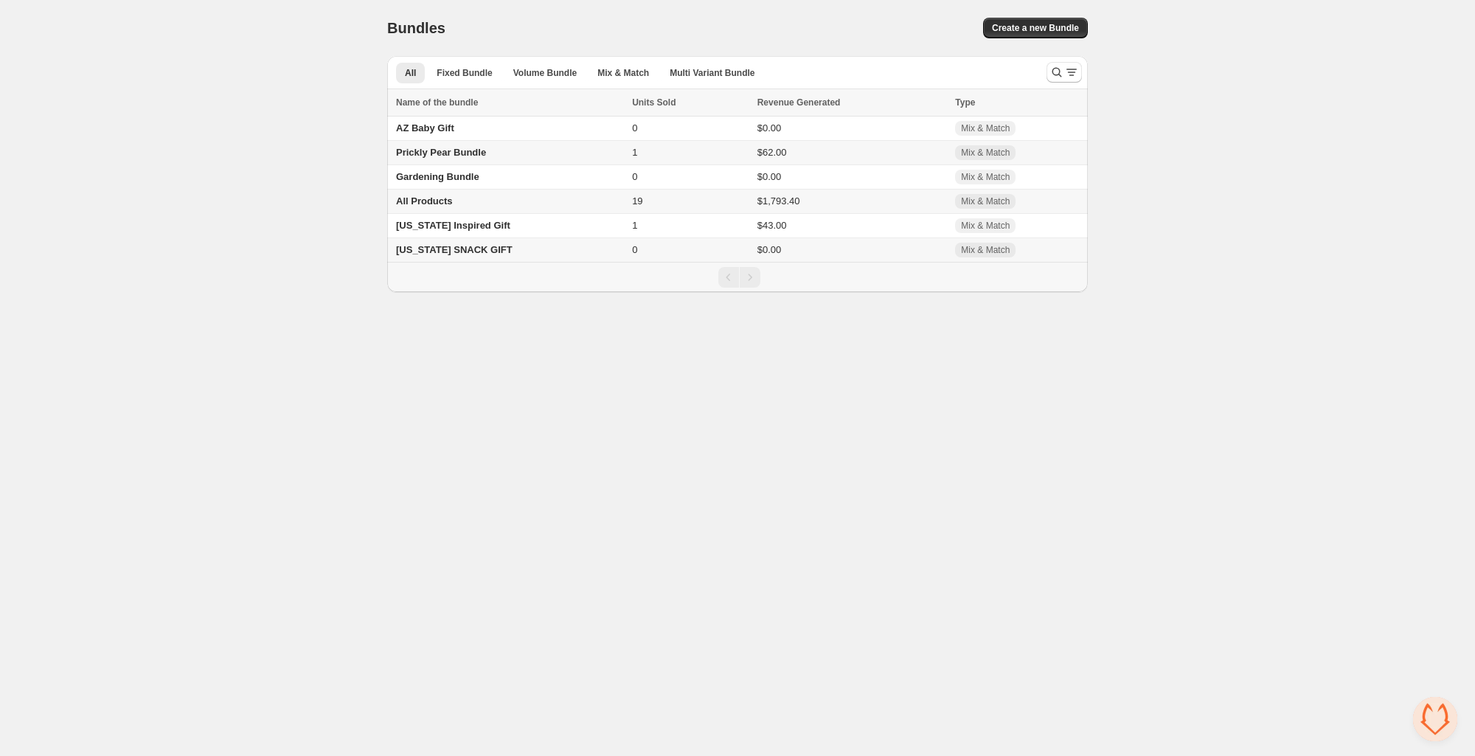
scroll to position [364, 0]
click at [417, 198] on span "All Products" at bounding box center [424, 200] width 57 height 11
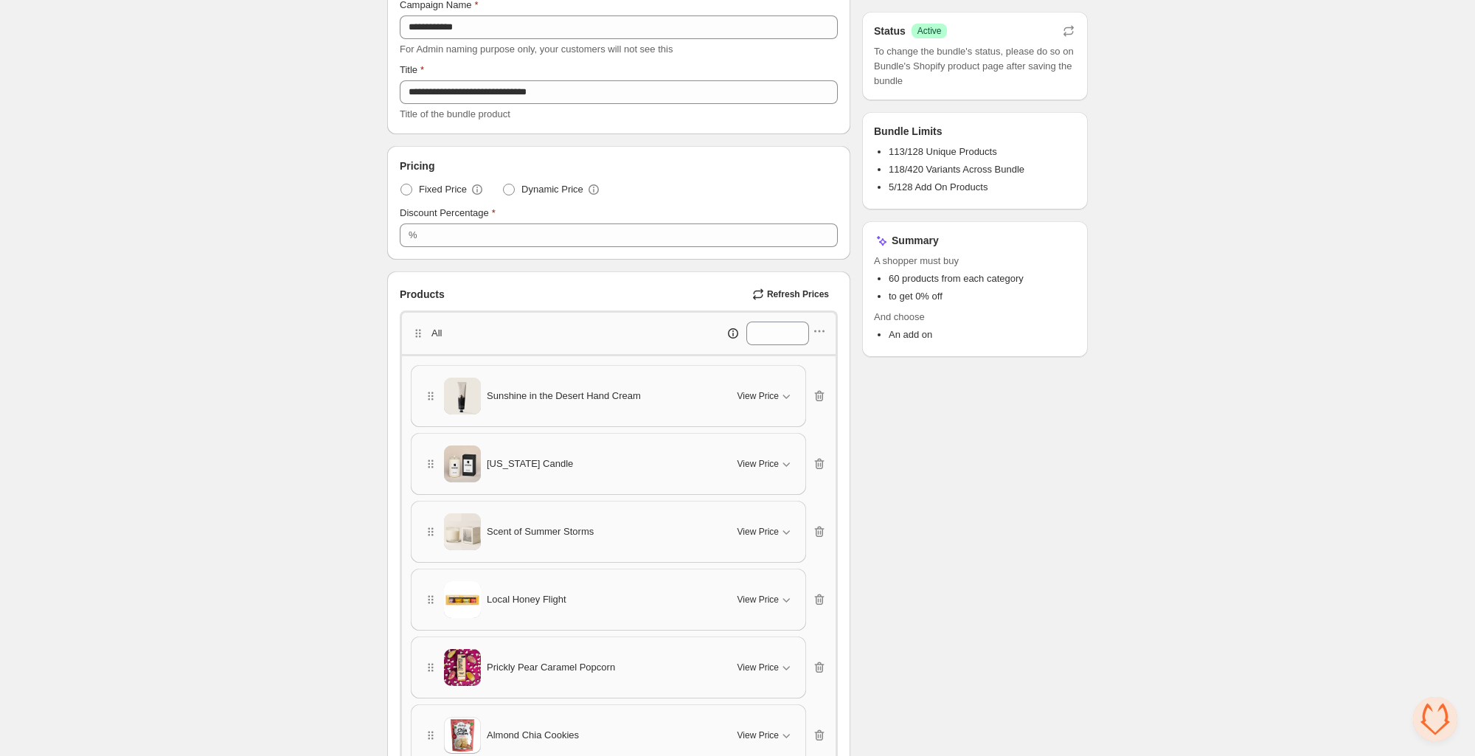
scroll to position [111, 0]
click at [822, 330] on icon "button" at bounding box center [819, 329] width 15 height 15
click at [805, 382] on span "Edit products" at bounding box center [828, 381] width 80 height 15
click at [788, 288] on span "Refresh Prices" at bounding box center [798, 292] width 62 height 12
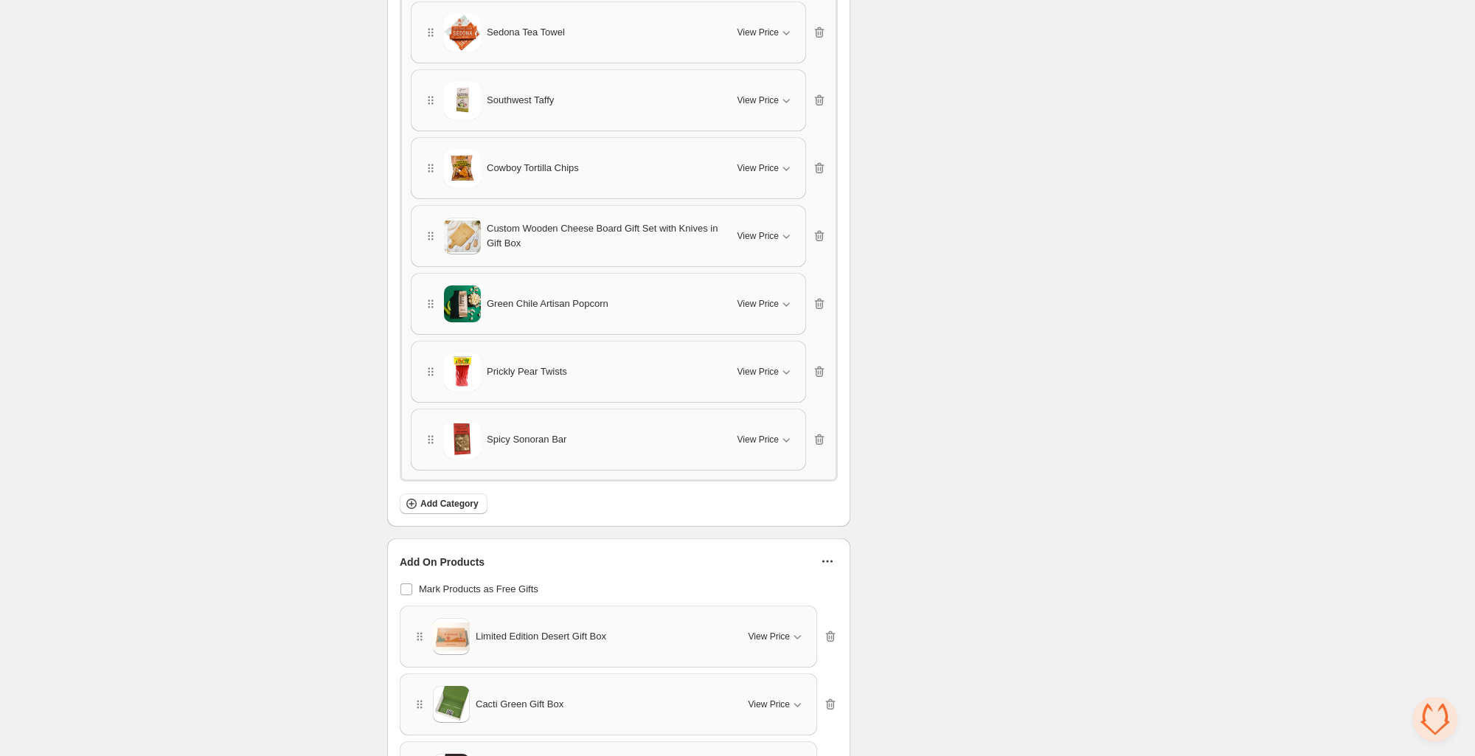
scroll to position [8326, 0]
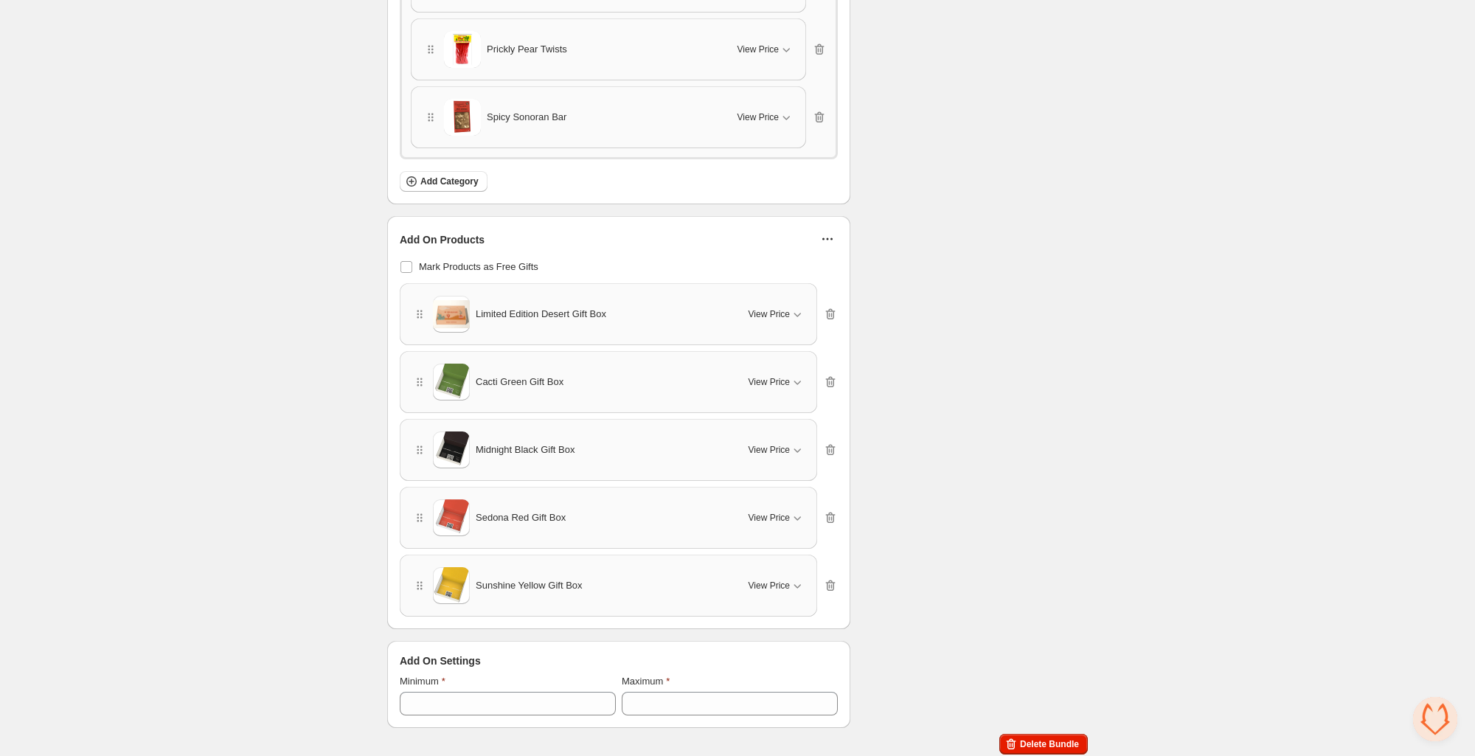
click at [824, 234] on icon "button" at bounding box center [827, 239] width 15 height 15
click at [810, 288] on span "Refresh Prices" at bounding box center [836, 291] width 63 height 15
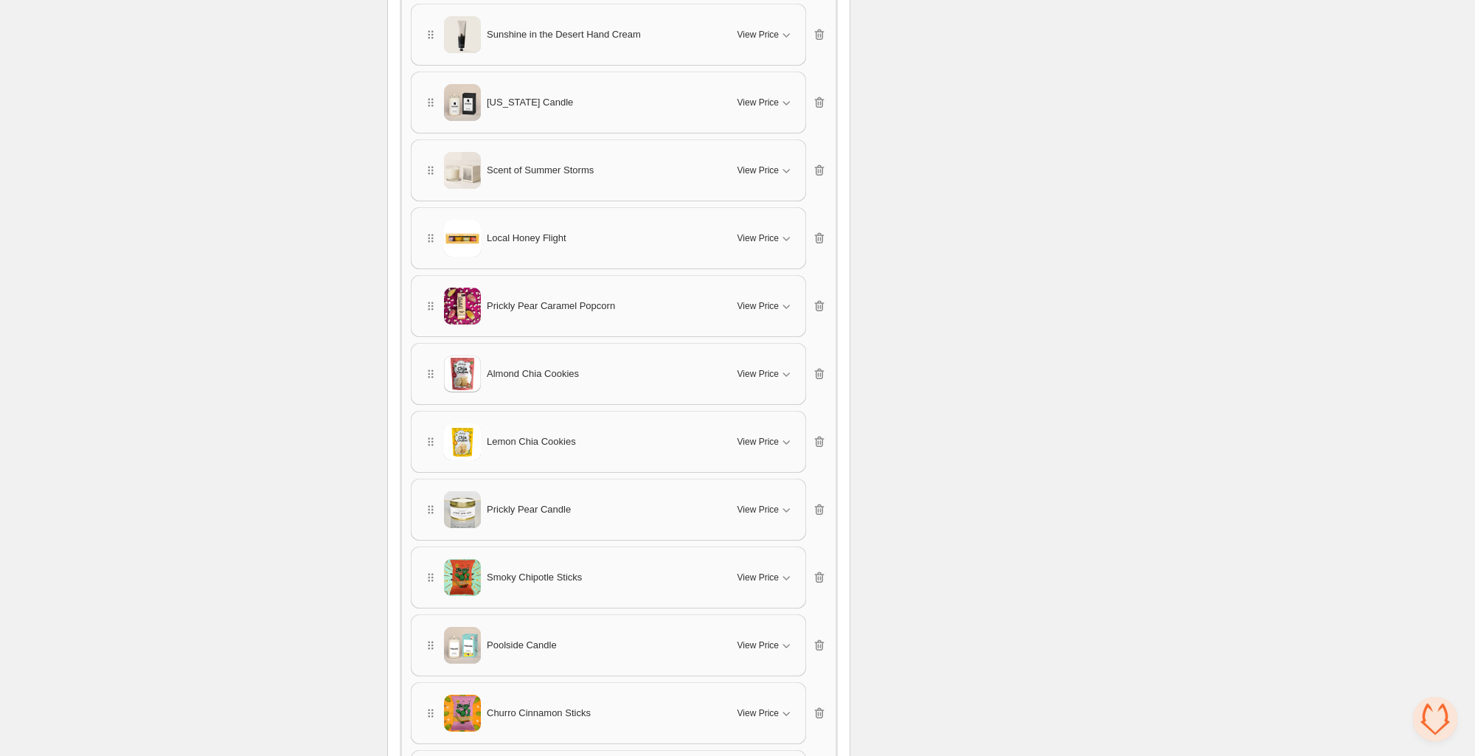
scroll to position [0, 0]
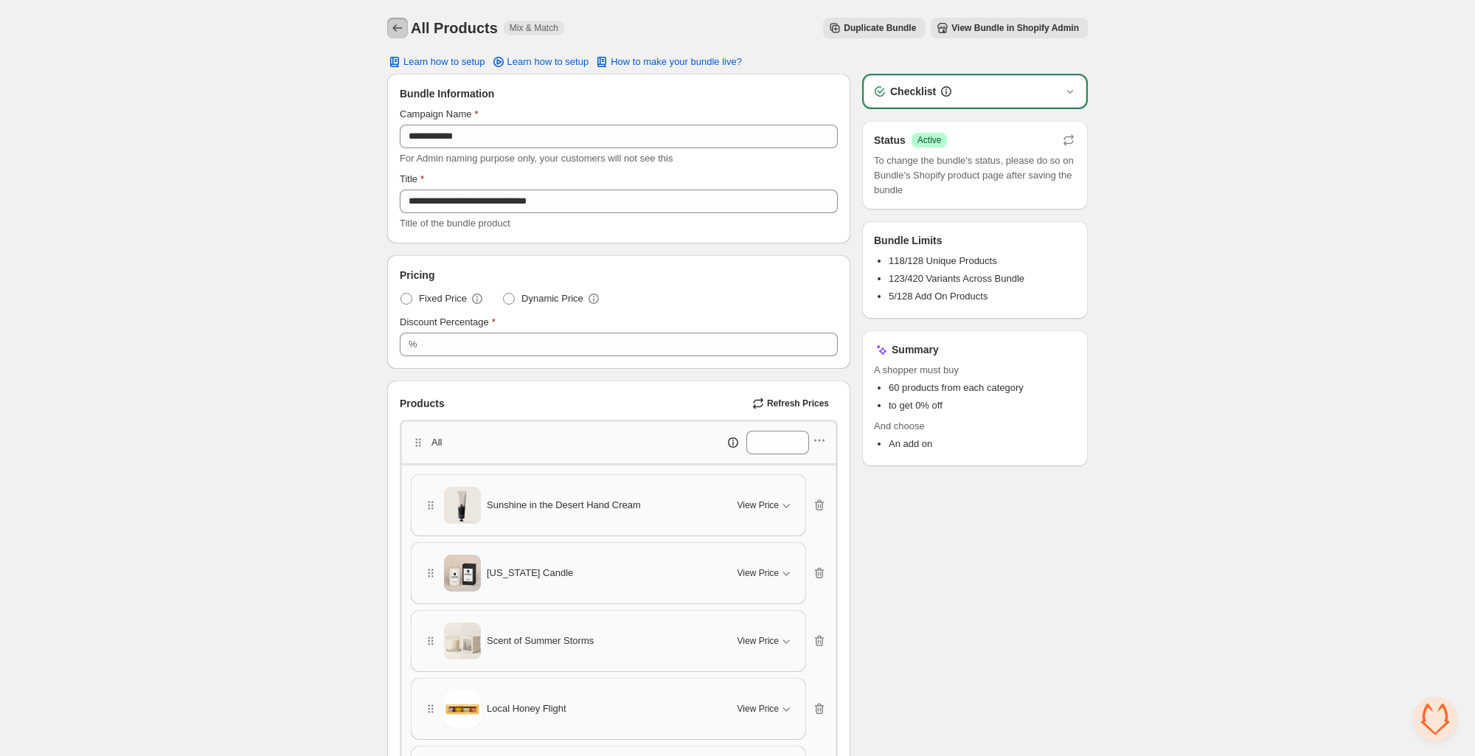
click at [398, 35] on icon "Back" at bounding box center [397, 28] width 15 height 15
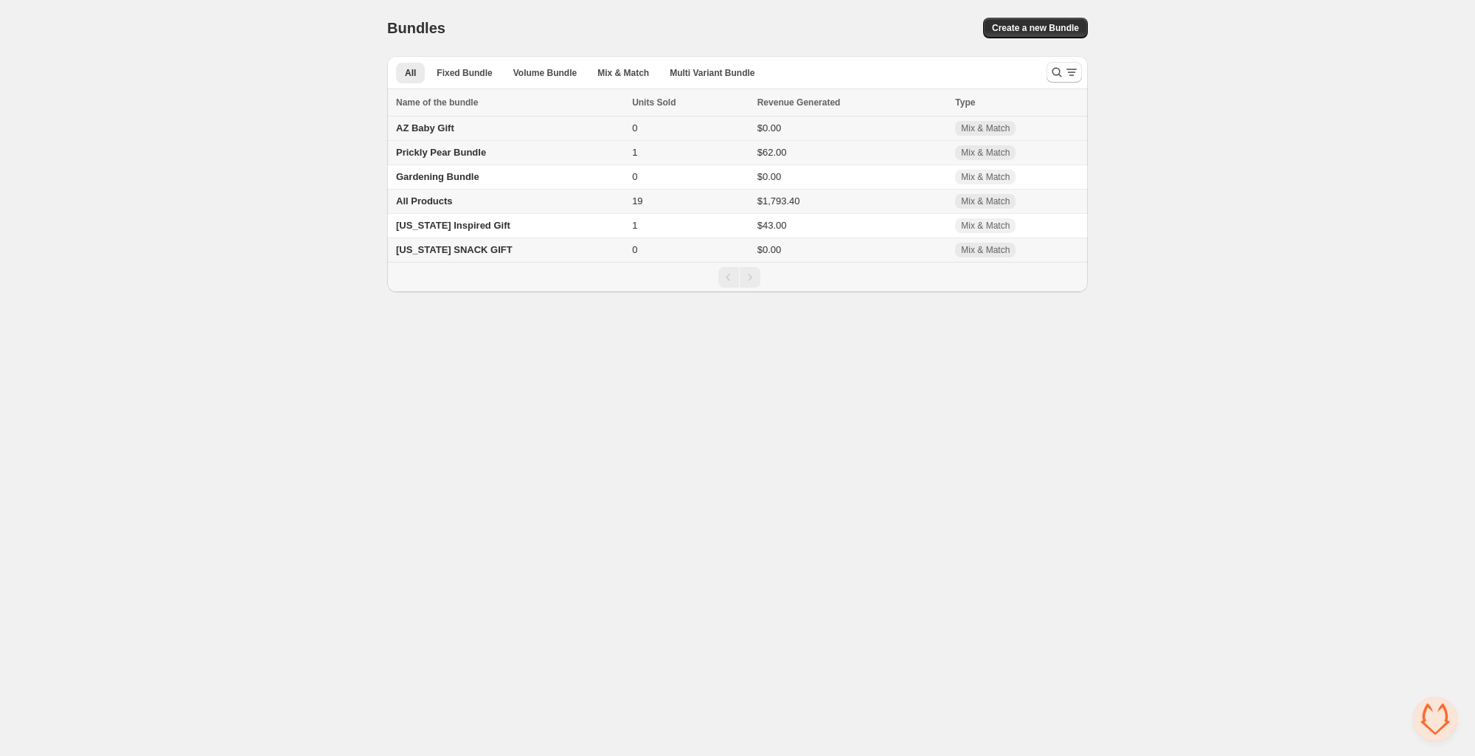
click at [426, 128] on span "AZ Baby Gift" at bounding box center [425, 127] width 58 height 11
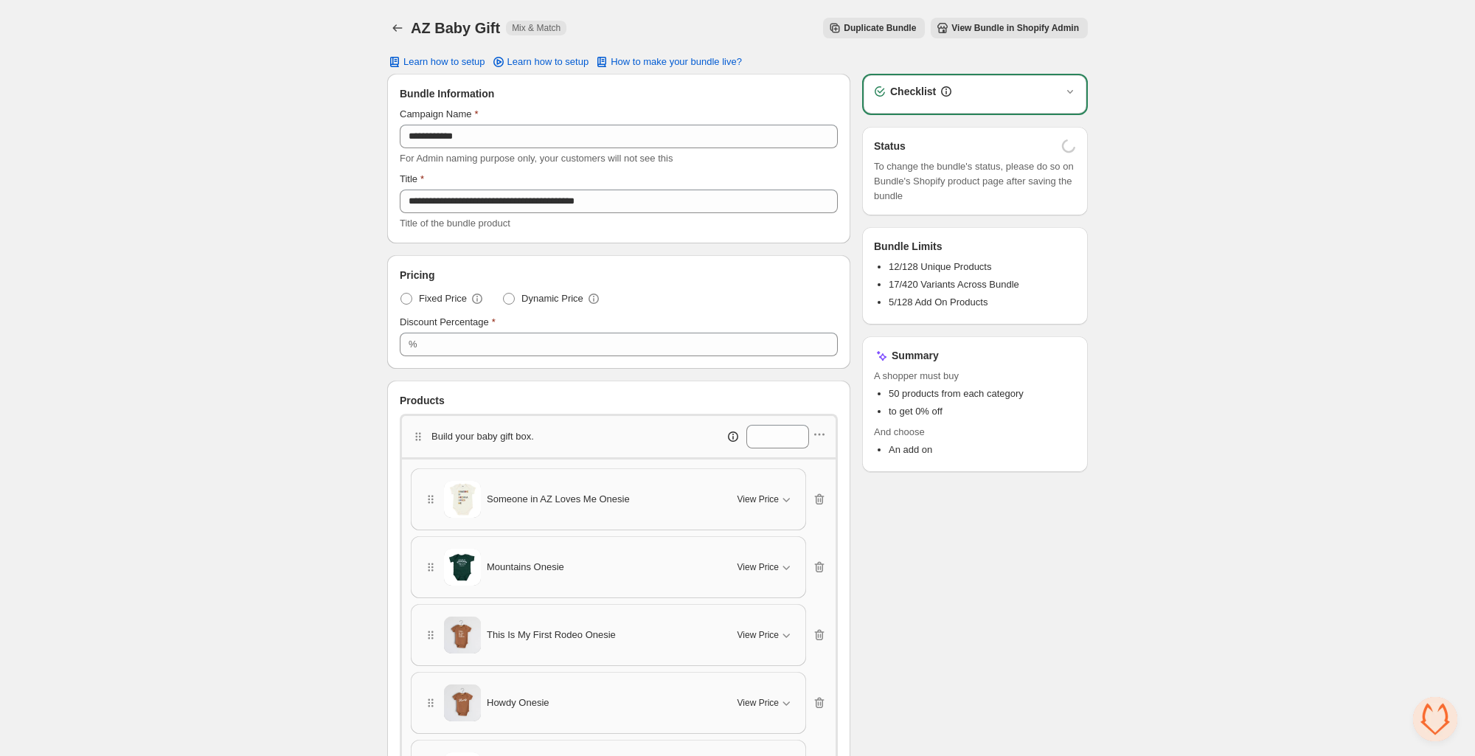
scroll to position [364, 0]
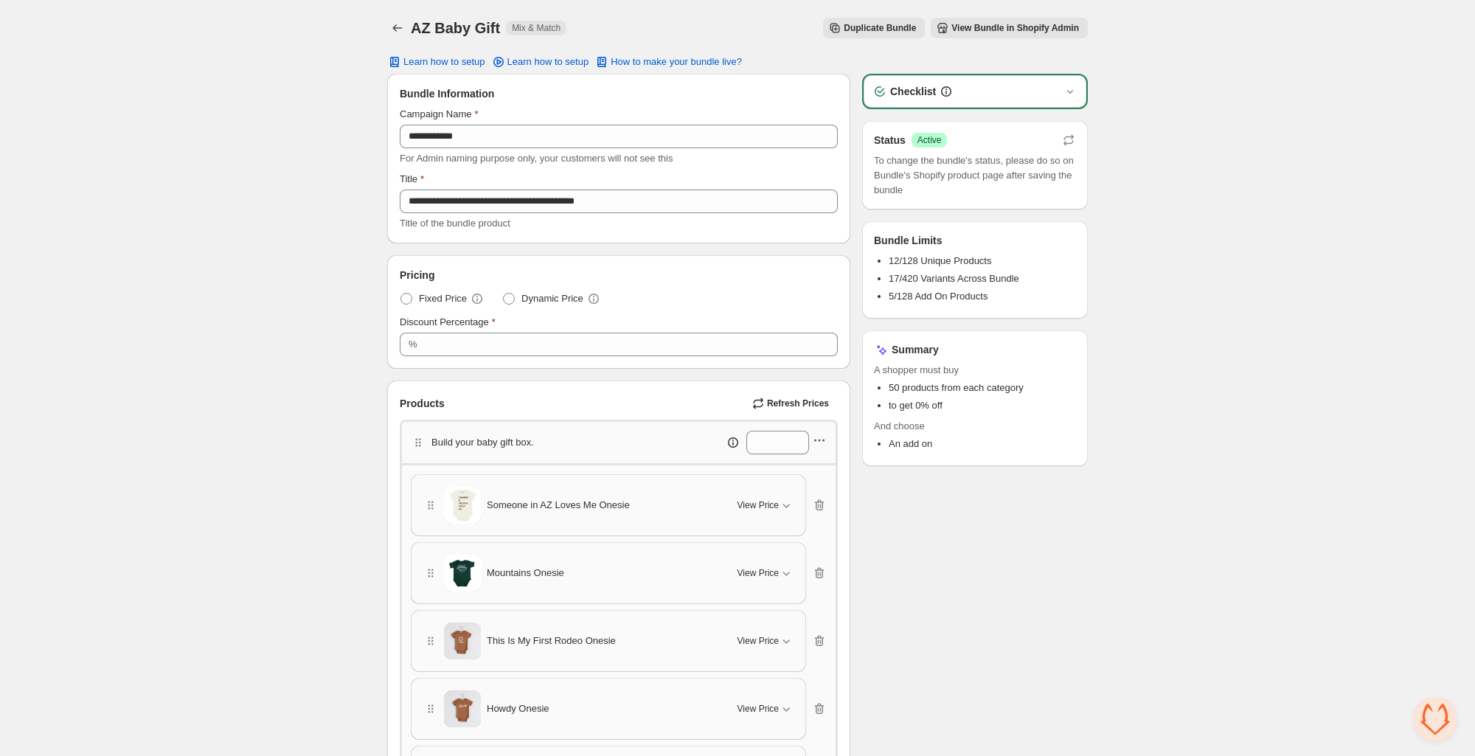
click at [818, 435] on icon "button" at bounding box center [819, 440] width 15 height 15
click at [807, 493] on span "Edit products" at bounding box center [828, 492] width 80 height 15
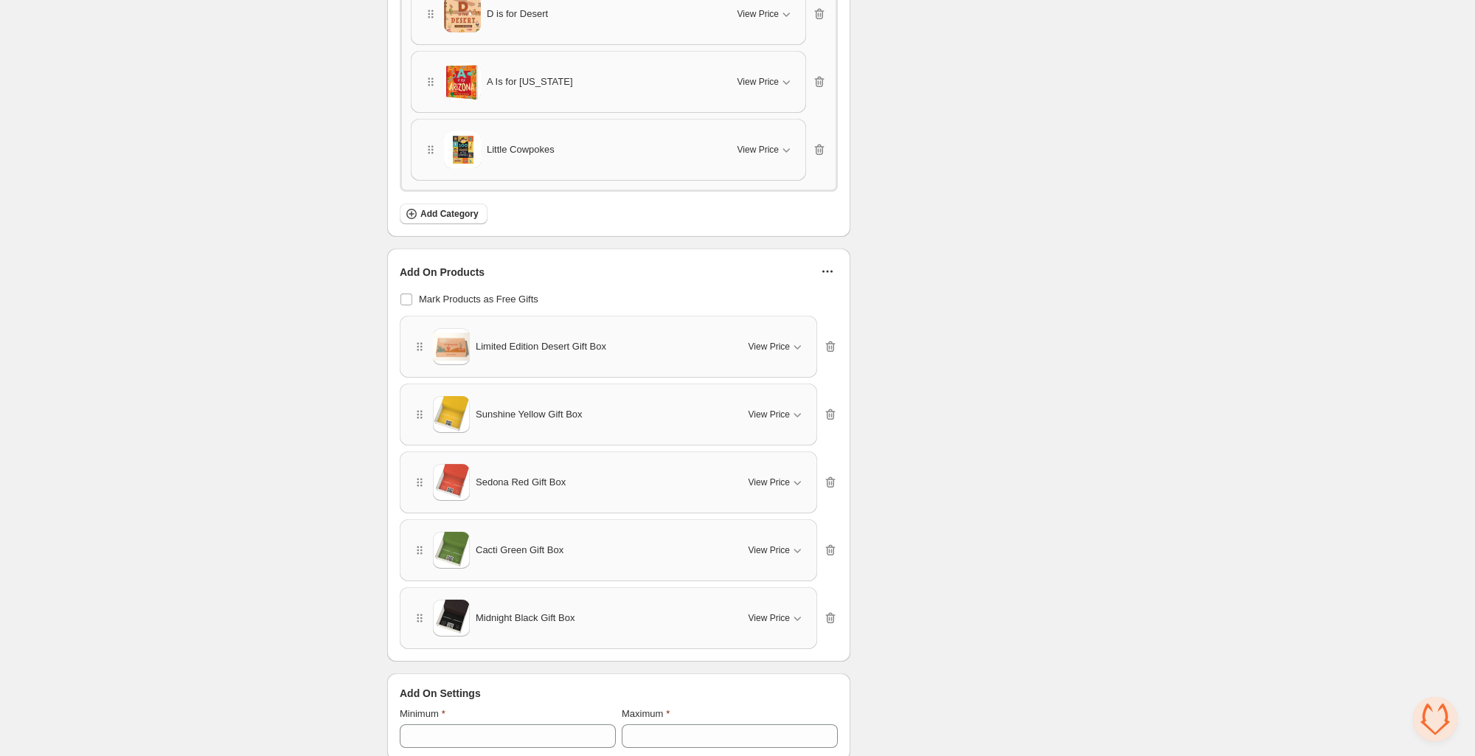
scroll to position [1134, 0]
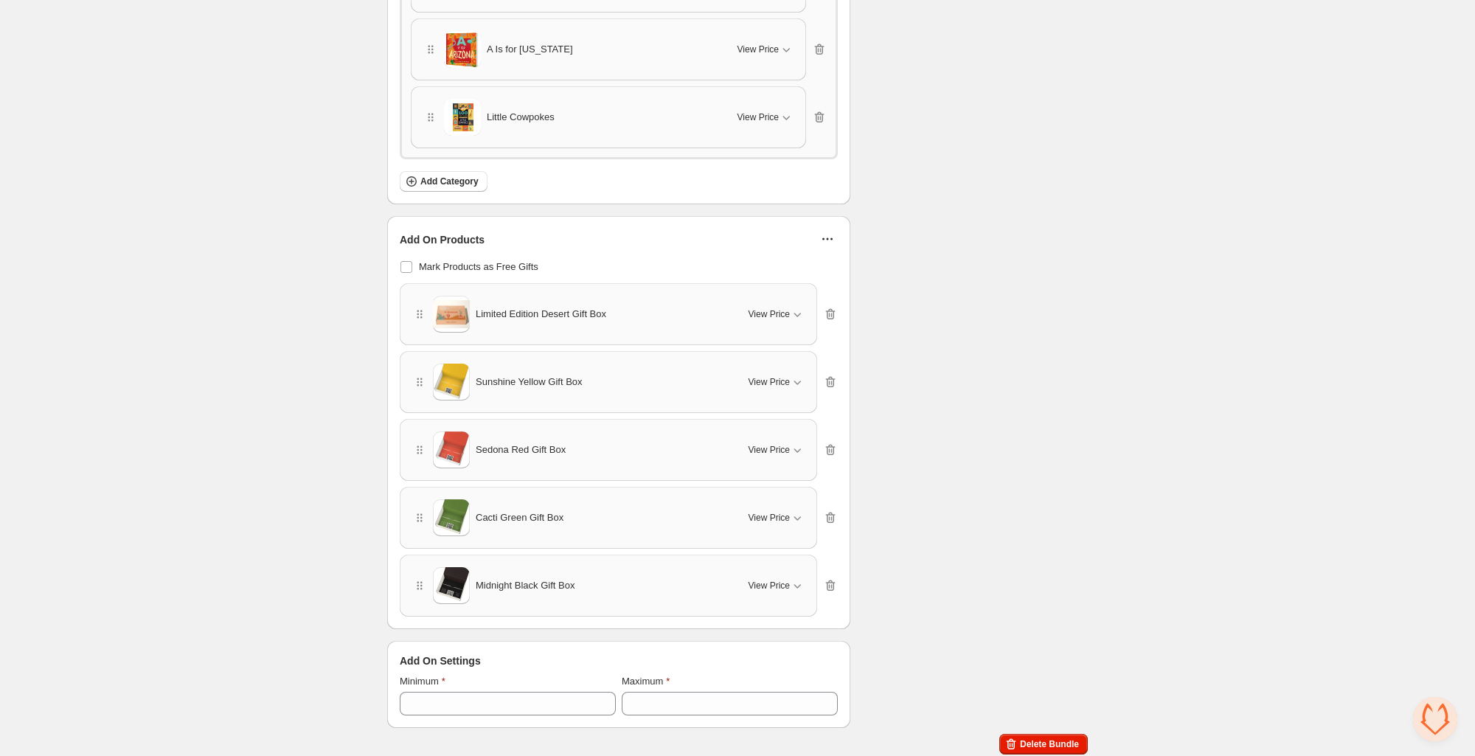
click at [831, 232] on icon "button" at bounding box center [827, 239] width 15 height 15
click at [817, 284] on span "Refresh Prices" at bounding box center [836, 291] width 63 height 15
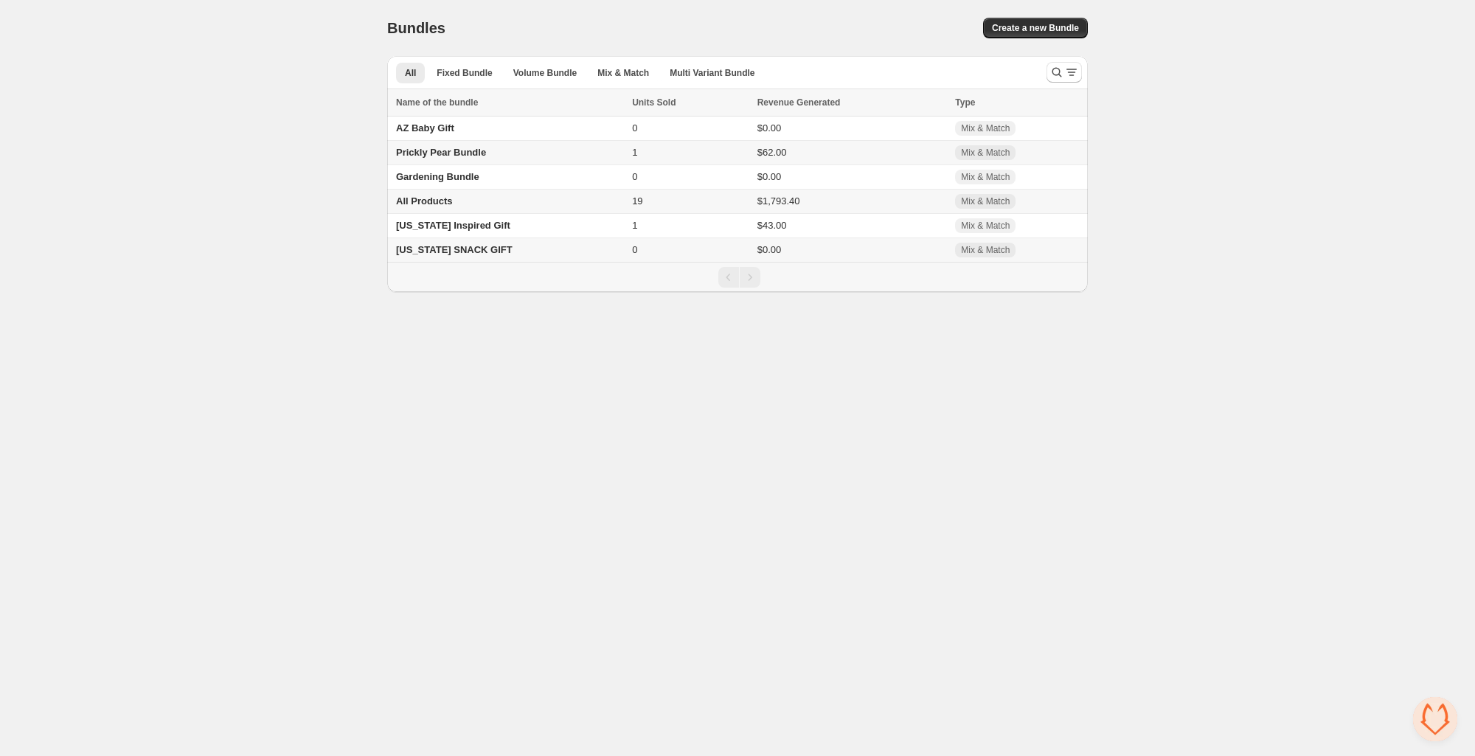
scroll to position [364, 0]
click at [448, 176] on span "Gardening Bundle" at bounding box center [437, 176] width 83 height 11
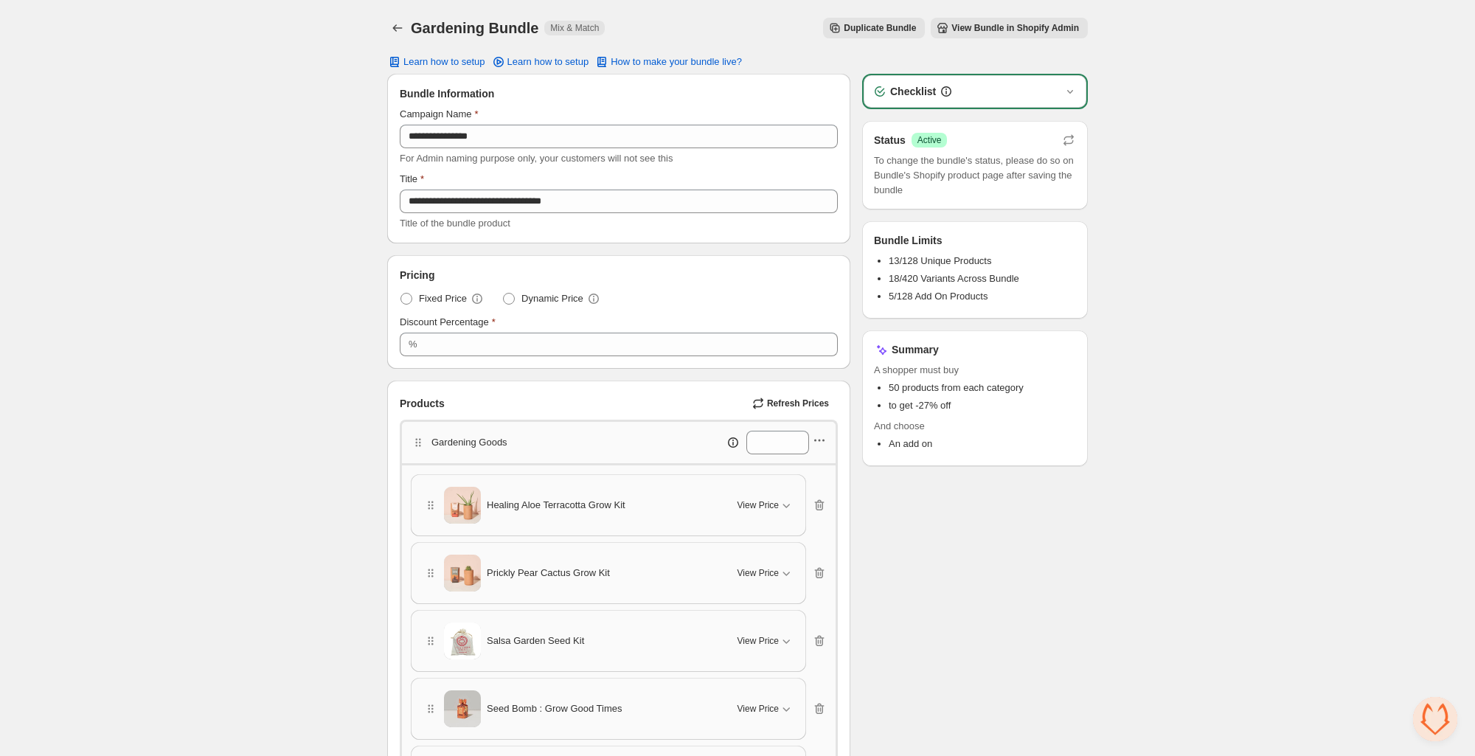
scroll to position [350, 0]
click at [823, 436] on icon "button" at bounding box center [819, 440] width 15 height 15
click at [807, 487] on span "Edit products" at bounding box center [828, 492] width 80 height 15
click at [783, 397] on button "Refresh Prices" at bounding box center [791, 403] width 91 height 21
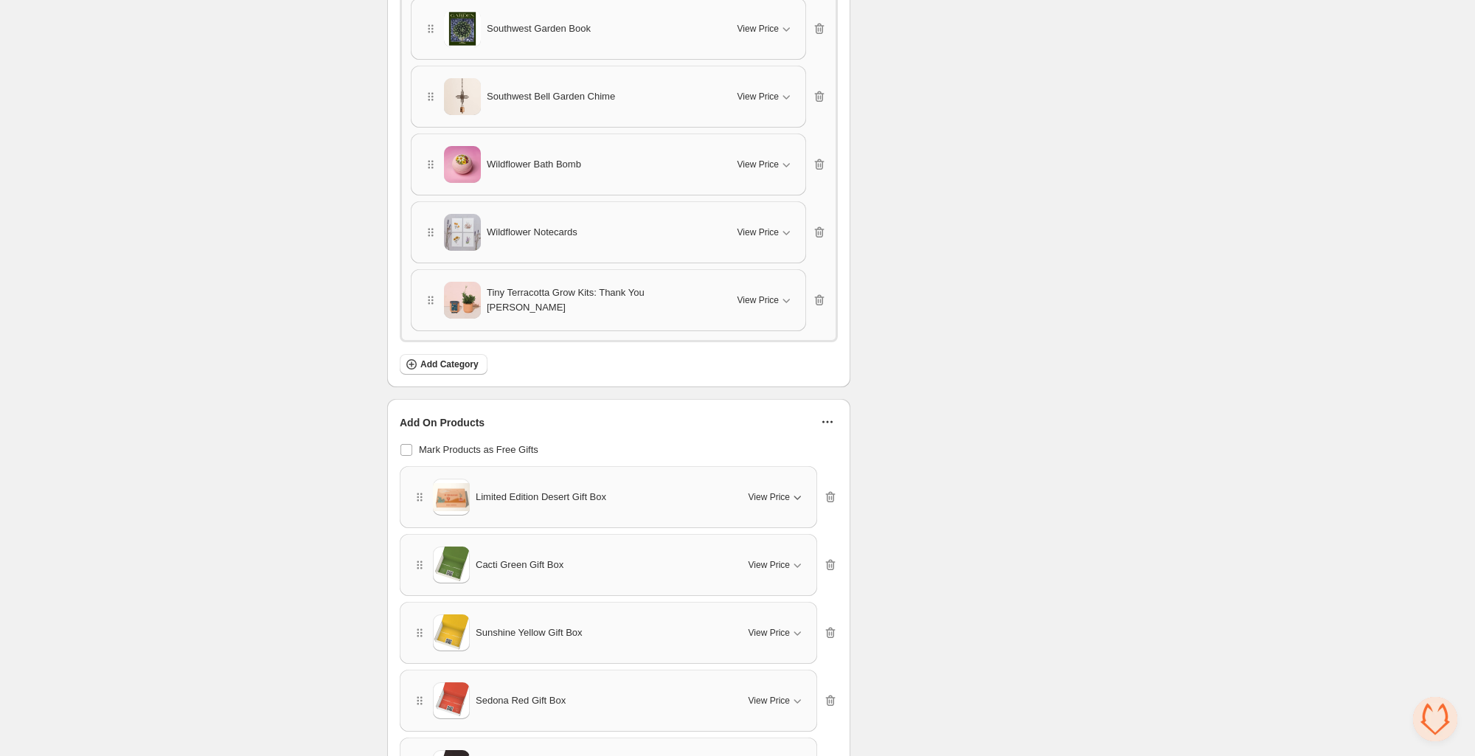
scroll to position [1093, 0]
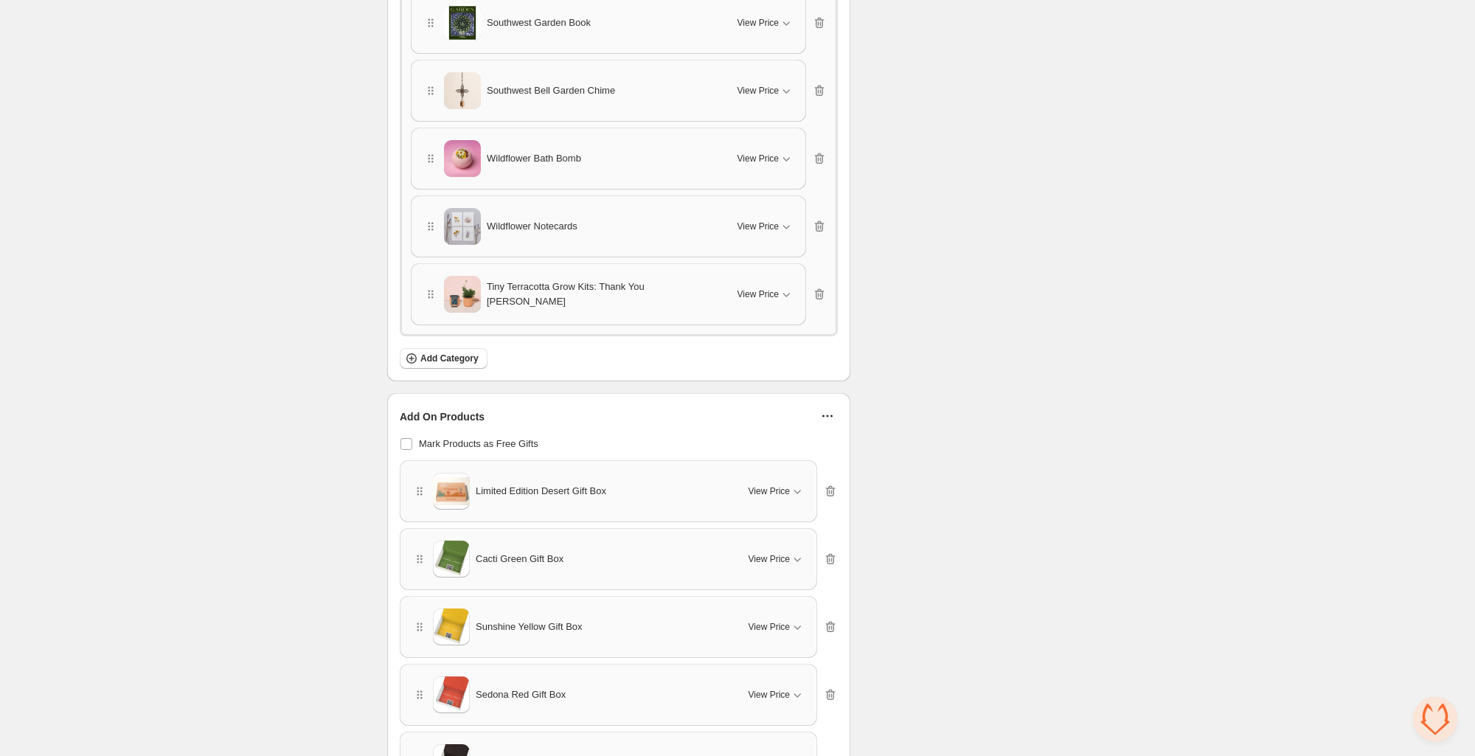
click at [827, 415] on icon "button" at bounding box center [828, 416] width 2 height 2
click at [819, 461] on span "Refresh Prices" at bounding box center [836, 468] width 63 height 15
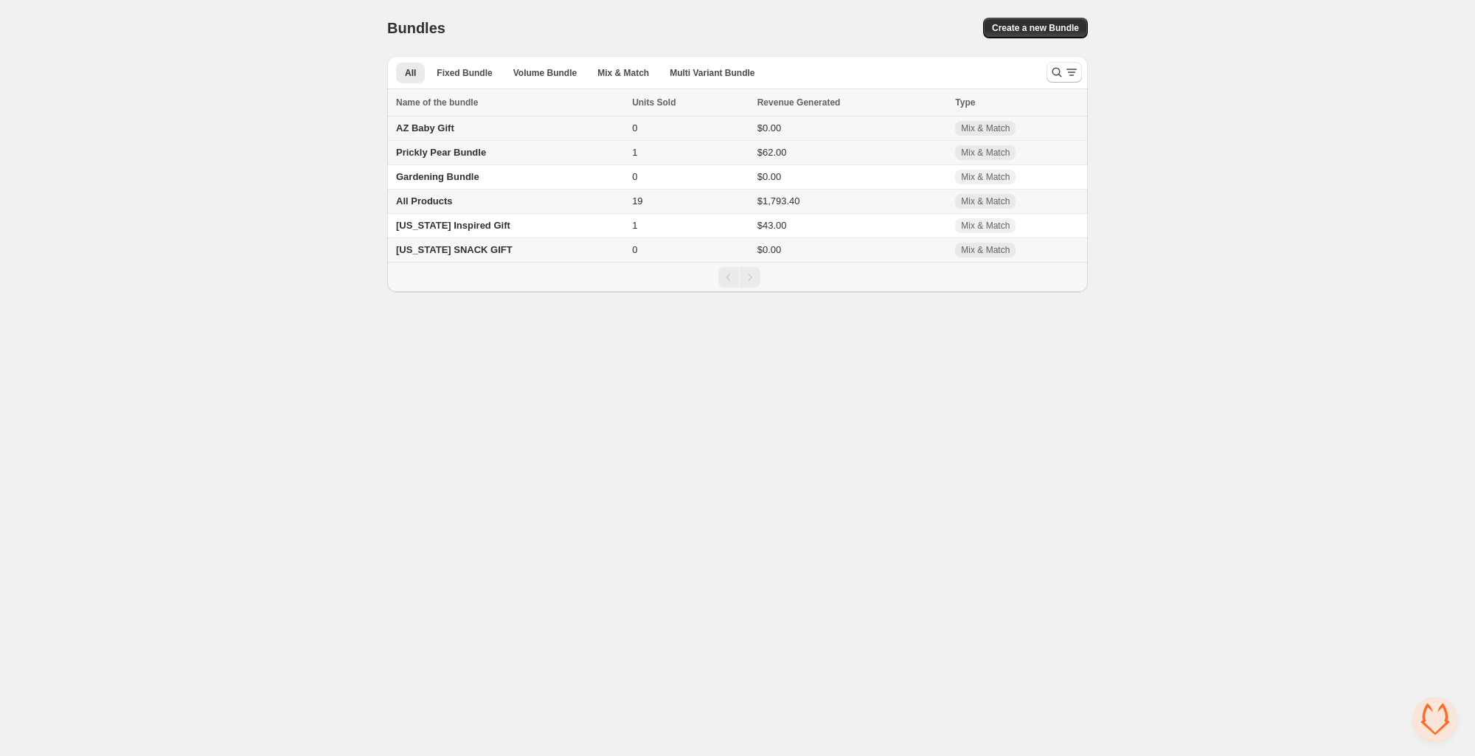
scroll to position [350, 0]
click at [423, 223] on span "[US_STATE] Inspired Gift" at bounding box center [453, 225] width 114 height 11
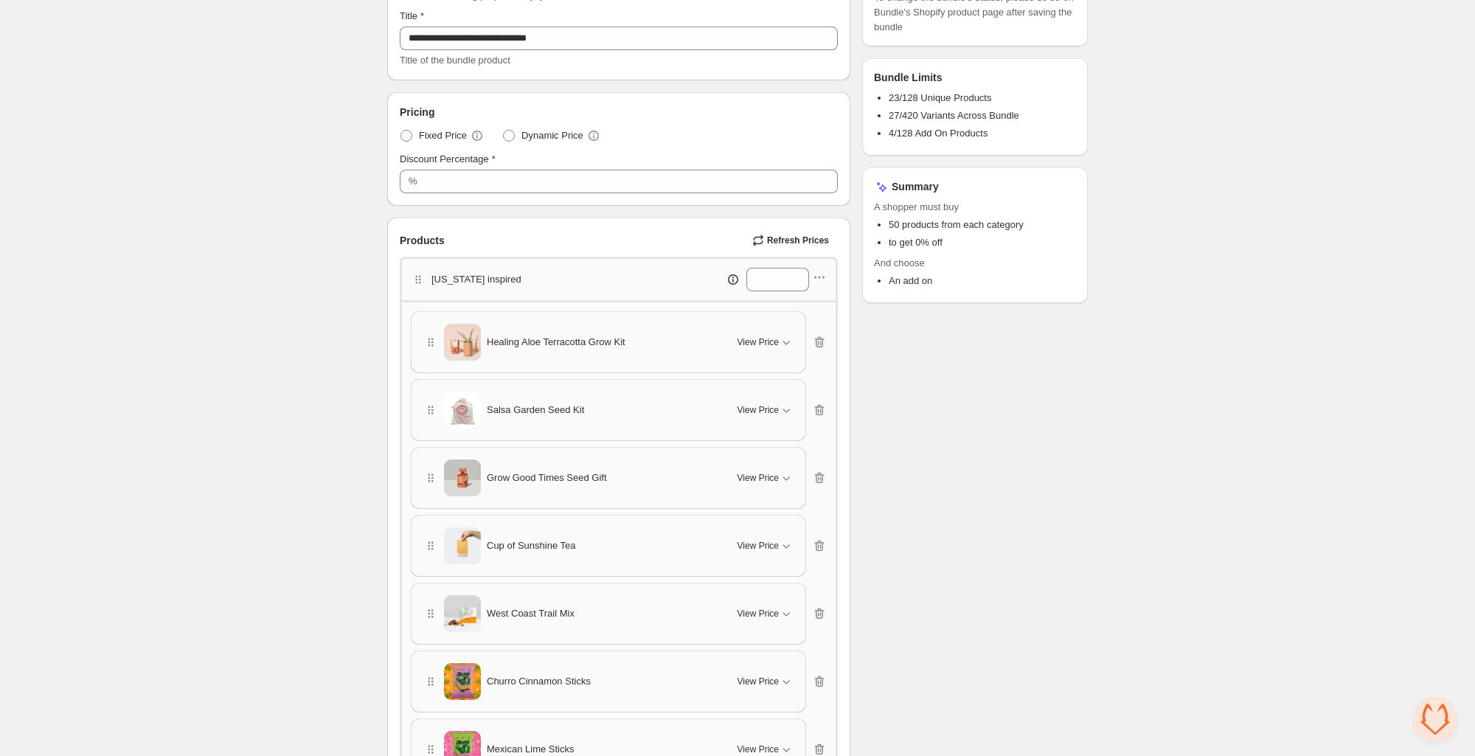
scroll to position [165, 0]
click at [755, 237] on icon "button" at bounding box center [758, 238] width 15 height 15
click at [820, 275] on icon "button" at bounding box center [819, 275] width 15 height 15
click at [805, 327] on span "Edit products" at bounding box center [828, 327] width 80 height 15
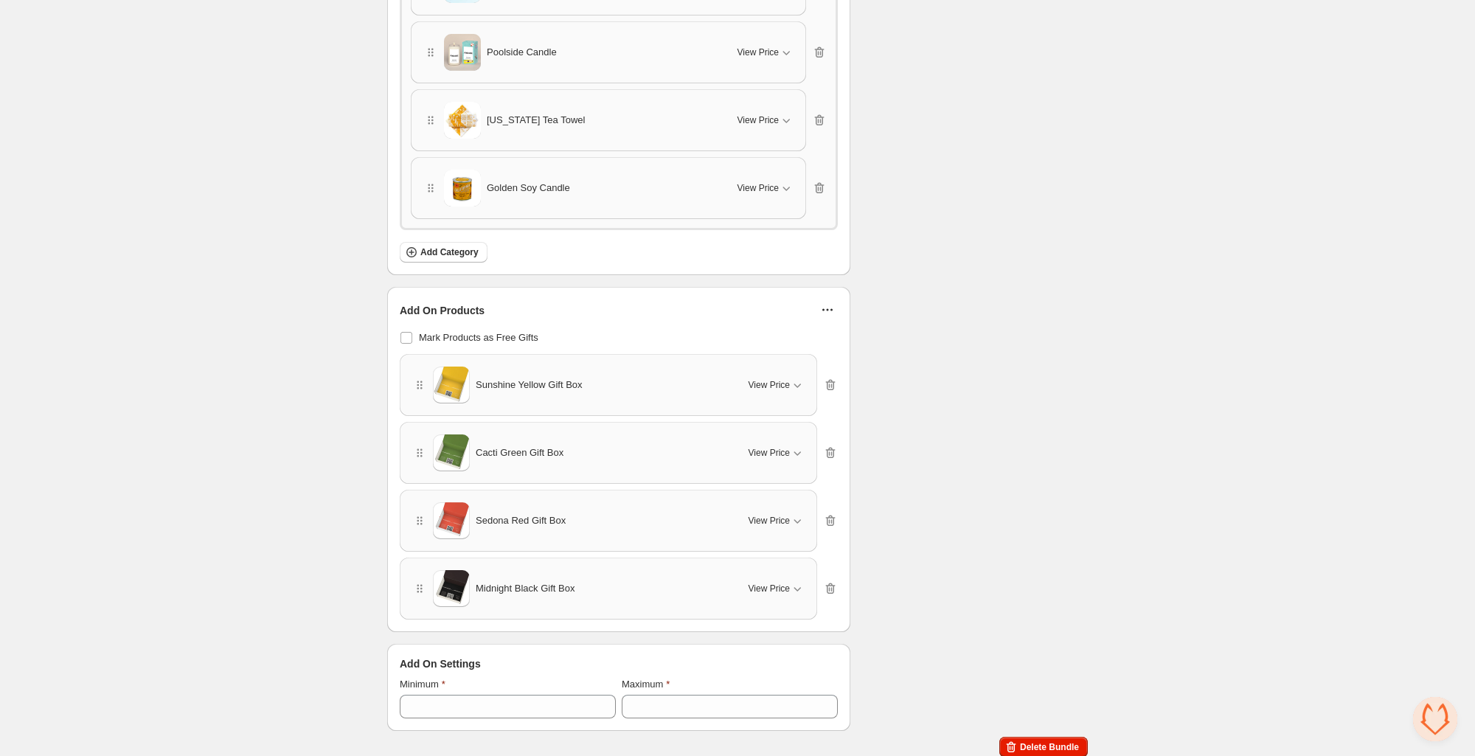
scroll to position [1948, 0]
click at [827, 304] on icon "button" at bounding box center [827, 306] width 15 height 15
click at [815, 363] on span "Refresh Prices" at bounding box center [836, 359] width 63 height 15
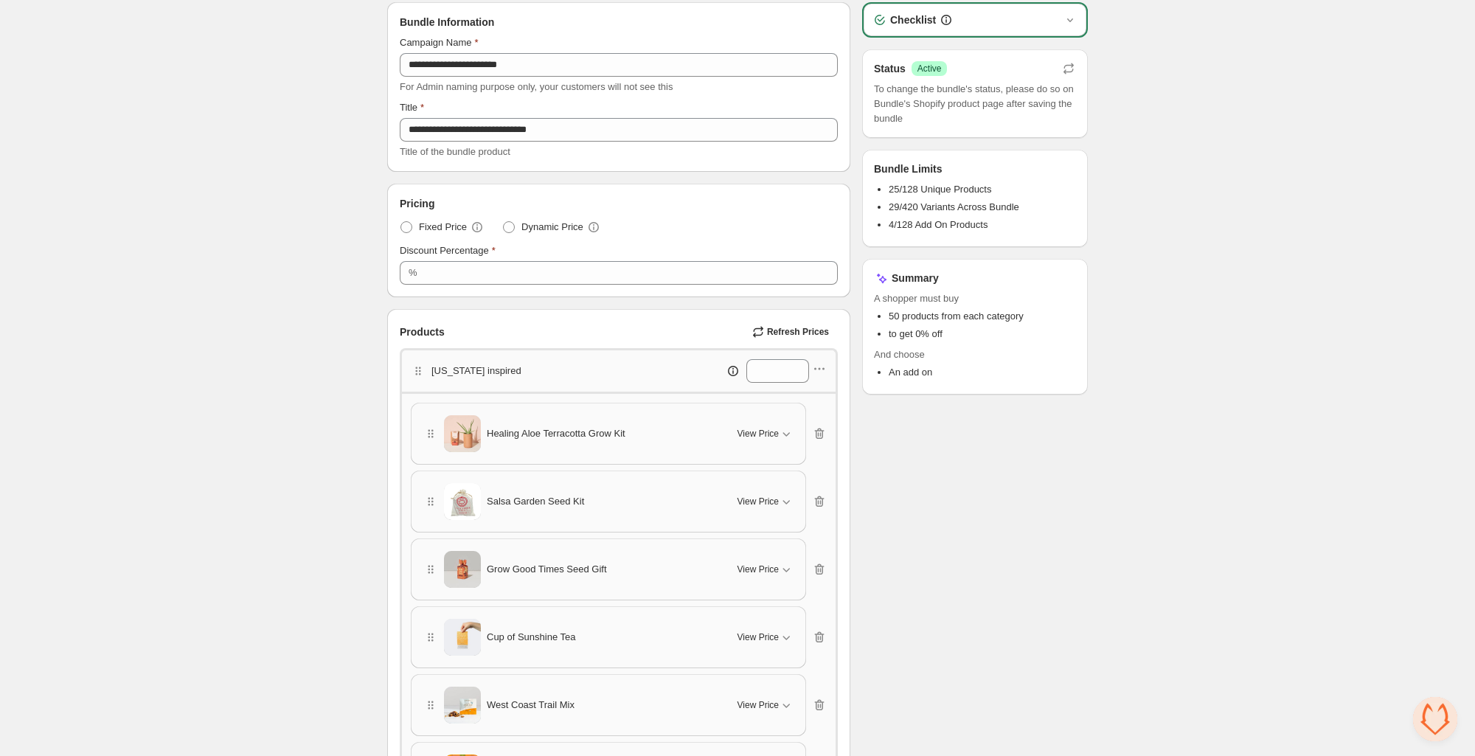
scroll to position [70, 0]
click at [825, 367] on icon "button" at bounding box center [819, 370] width 15 height 15
click at [810, 417] on span "Edit products" at bounding box center [828, 422] width 80 height 15
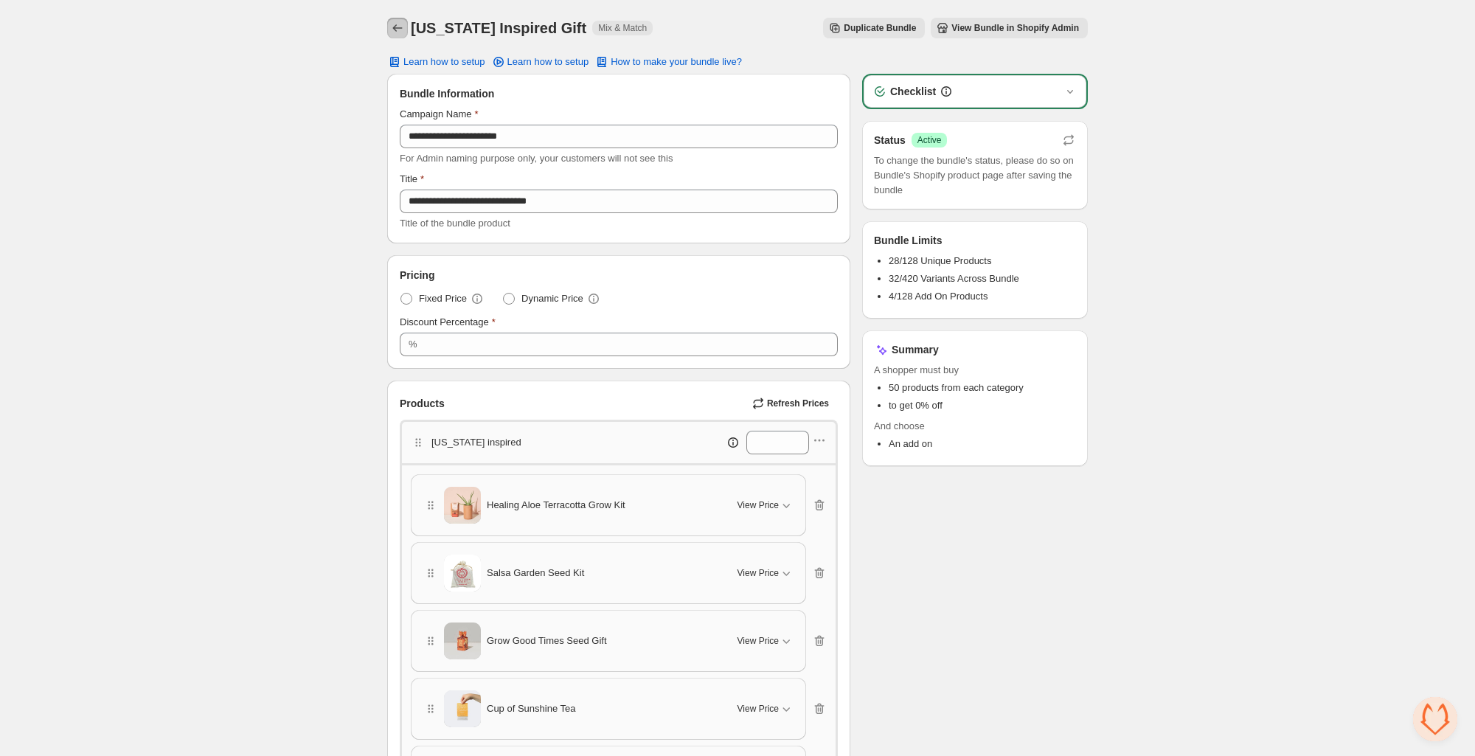
click at [394, 27] on icon "Back" at bounding box center [398, 27] width 10 height 7
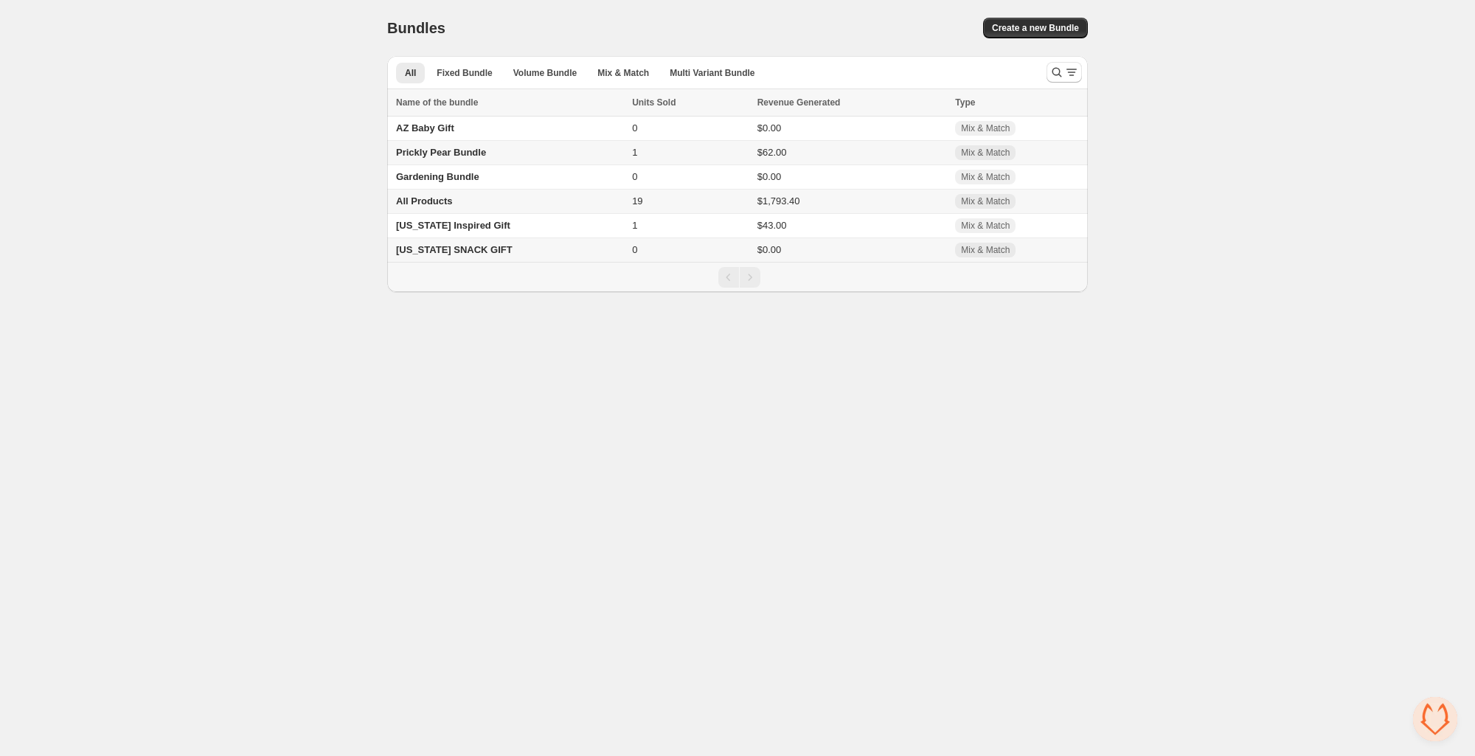
scroll to position [350, 0]
click at [470, 249] on span "[US_STATE] SNACK GIFT" at bounding box center [454, 249] width 117 height 11
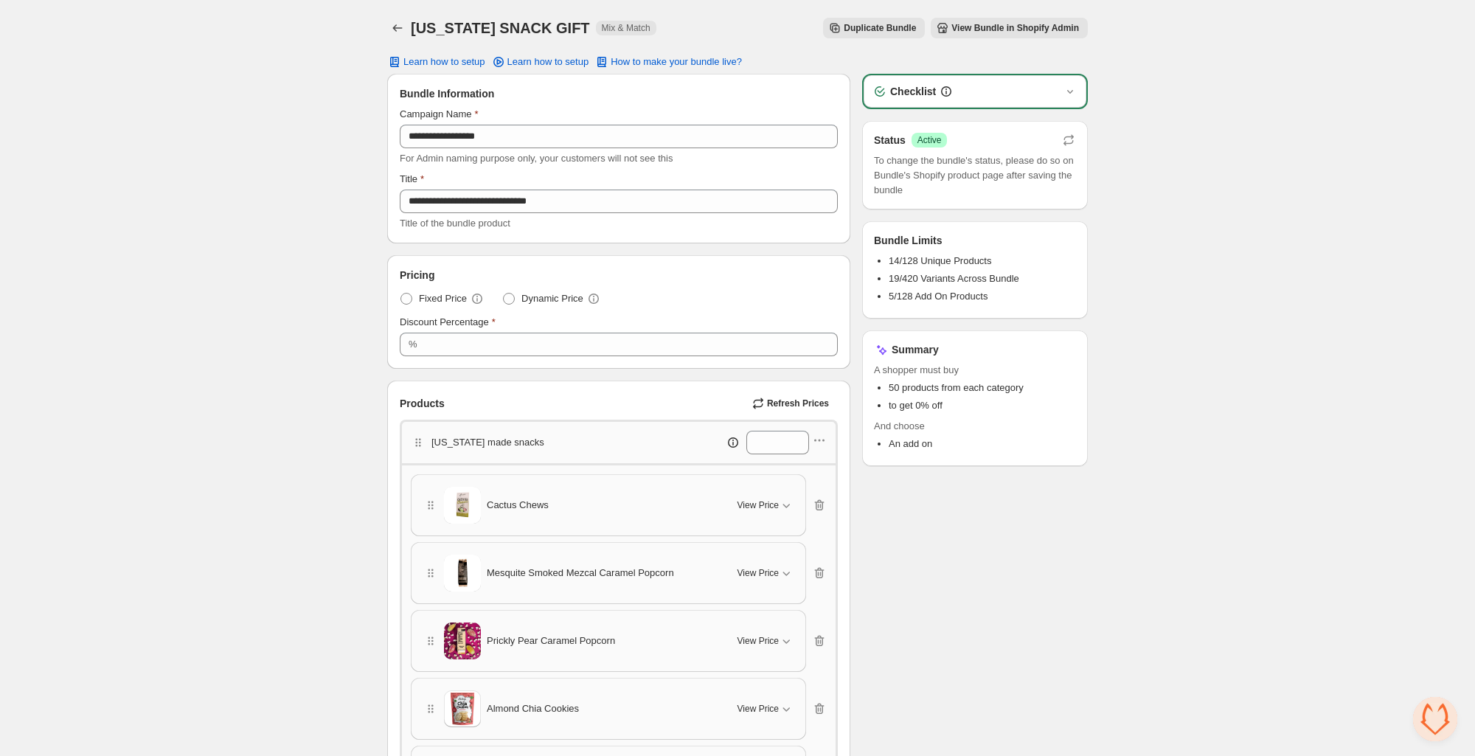
scroll to position [350, 0]
click at [778, 403] on span "Refresh Prices" at bounding box center [798, 403] width 62 height 12
click at [827, 439] on icon "button" at bounding box center [819, 440] width 15 height 15
click at [809, 483] on button "Edit products" at bounding box center [818, 492] width 108 height 24
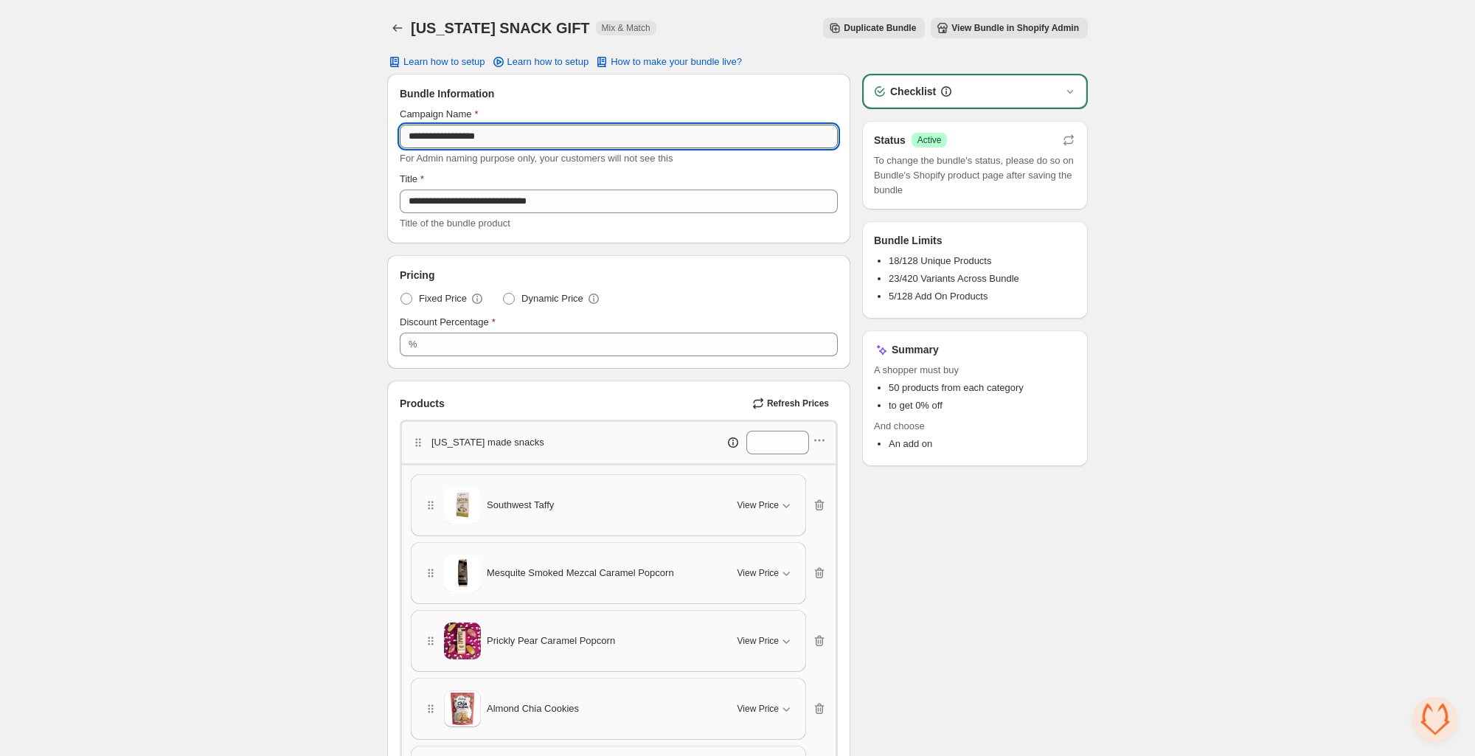
click at [406, 135] on input "**********" at bounding box center [619, 137] width 438 height 24
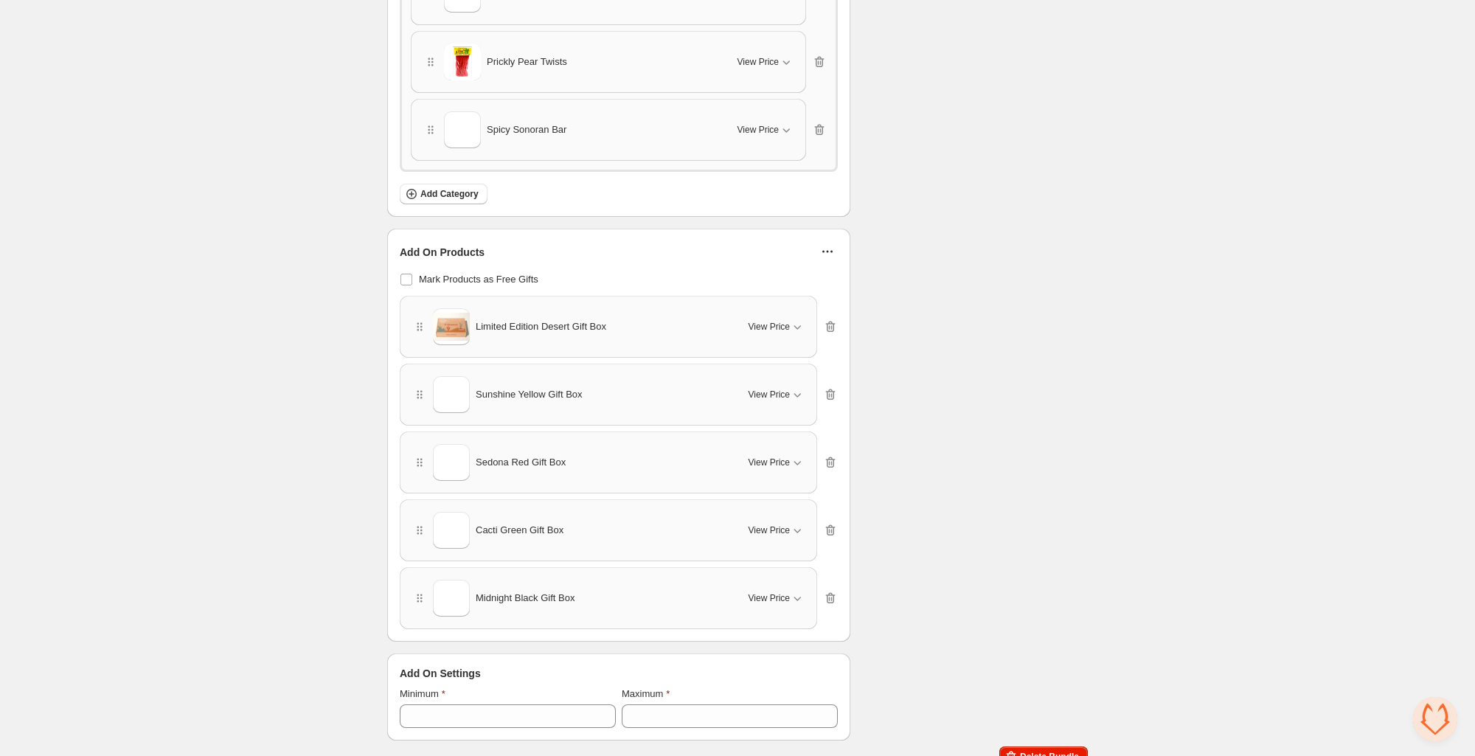
scroll to position [1541, 0]
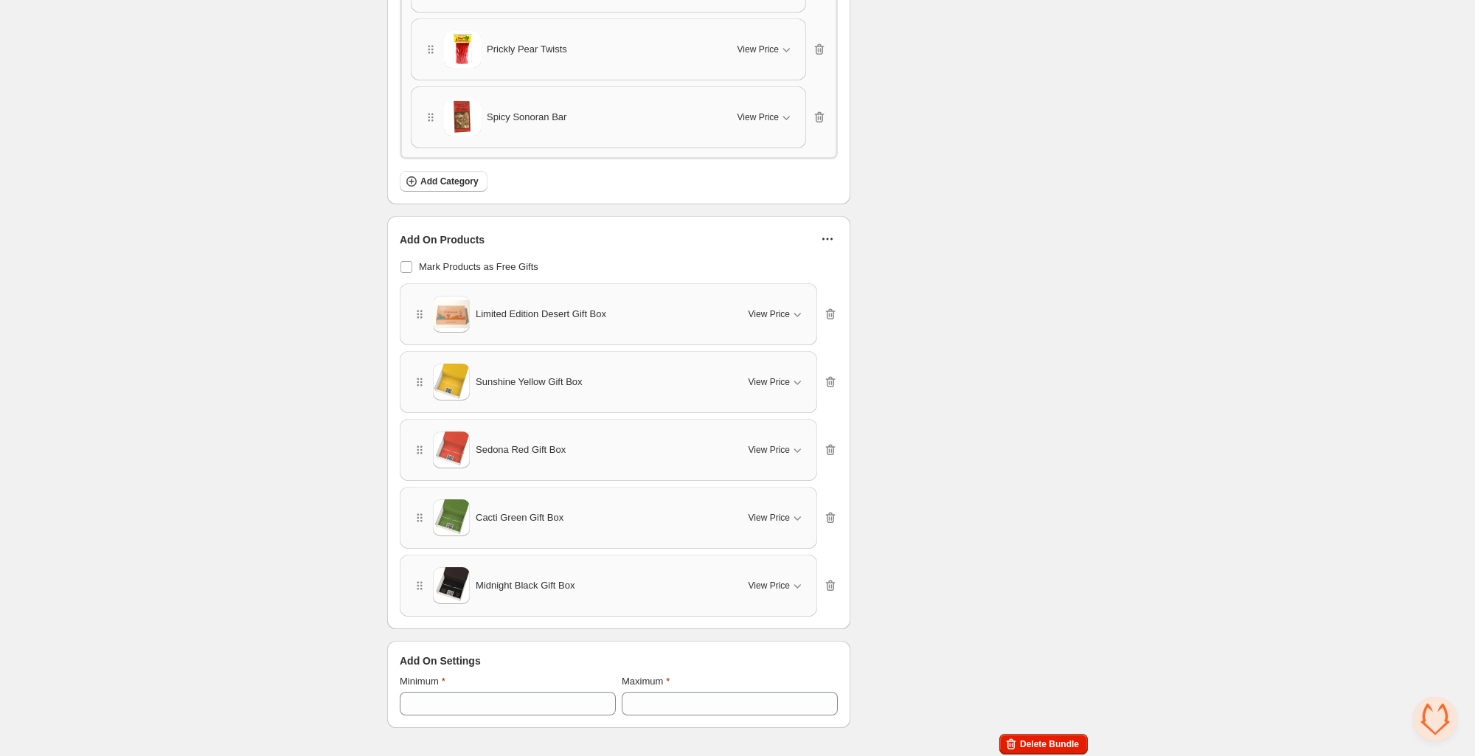
type input "**********"
click at [824, 237] on icon "button" at bounding box center [827, 239] width 15 height 15
click at [821, 286] on span "Refresh Prices" at bounding box center [836, 291] width 63 height 15
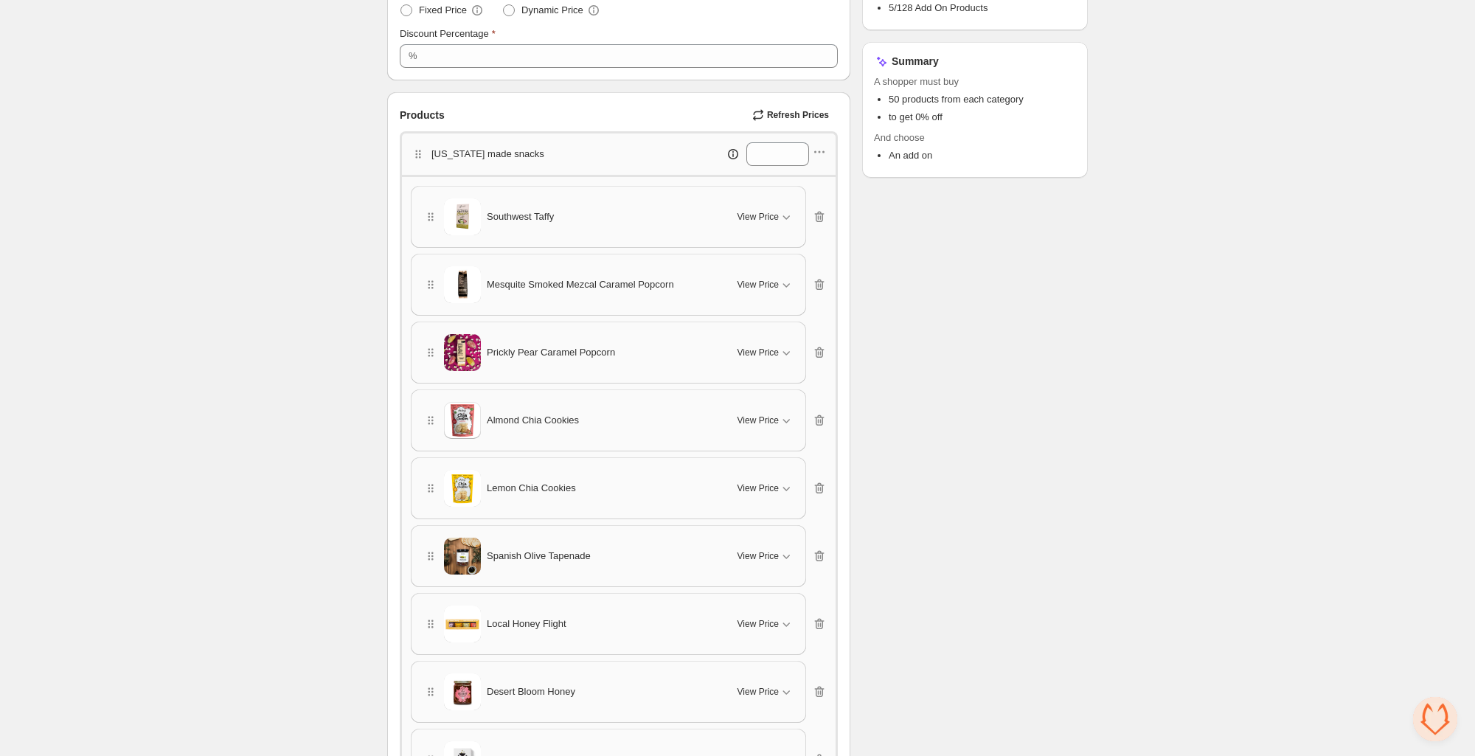
scroll to position [266, 0]
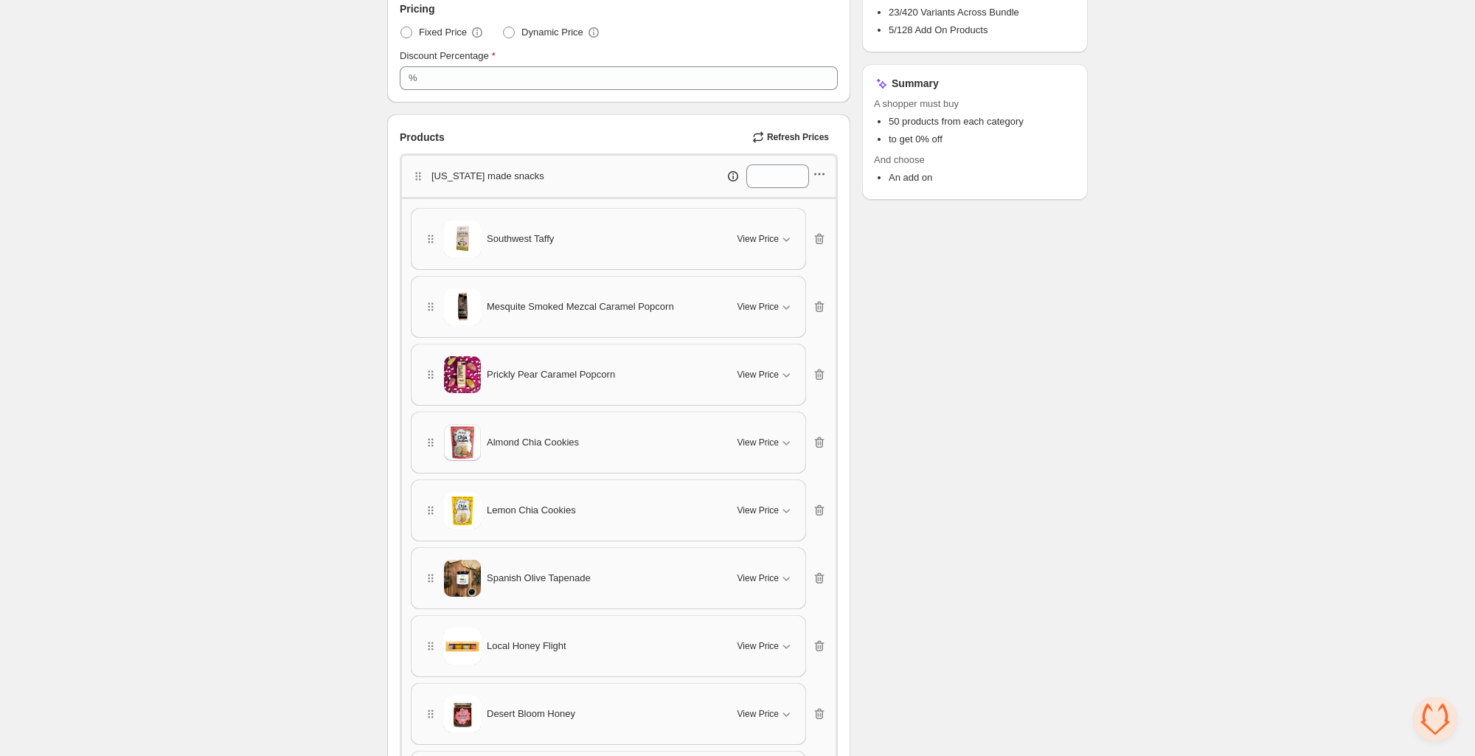
click at [821, 171] on icon "button" at bounding box center [819, 174] width 15 height 15
click at [806, 229] on span "Edit products" at bounding box center [828, 226] width 80 height 15
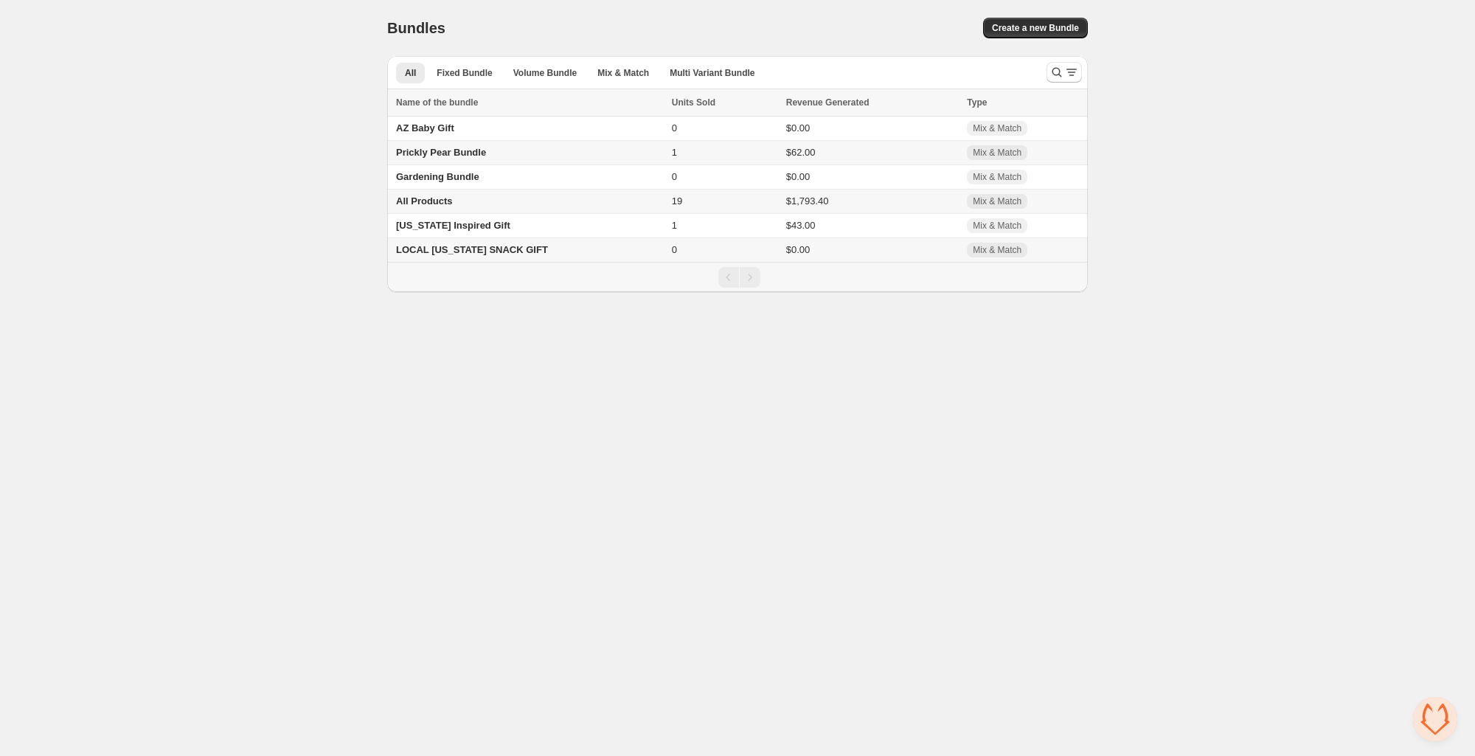
scroll to position [350, 0]
